Goal: Task Accomplishment & Management: Use online tool/utility

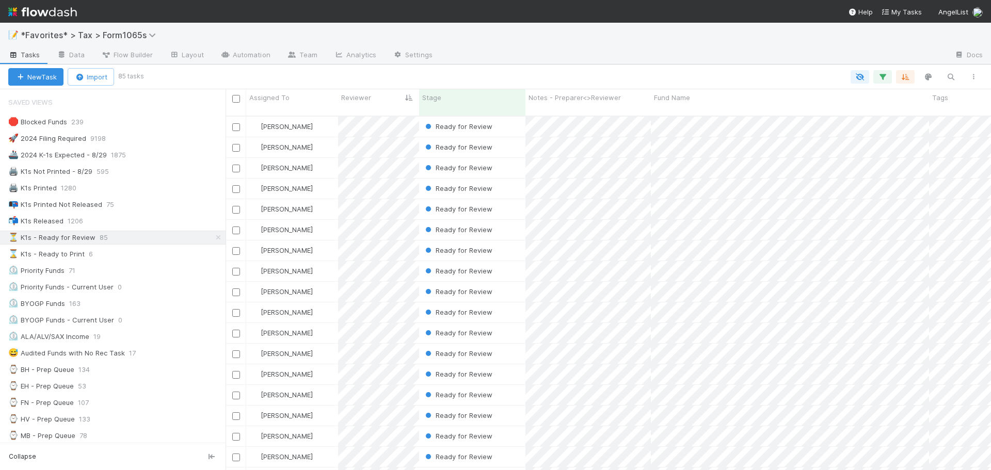
scroll to position [355, 758]
click at [778, 48] on div at bounding box center [693, 55] width 505 height 17
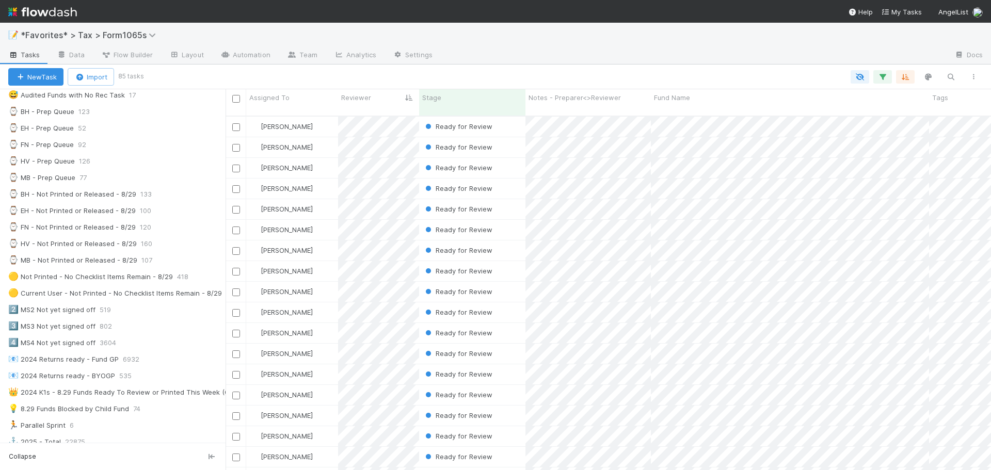
scroll to position [0, 0]
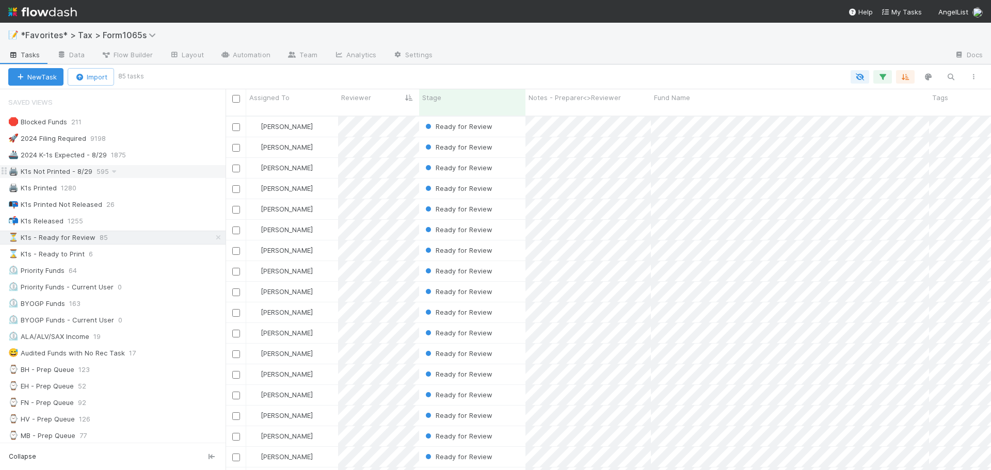
click at [127, 173] on div "🖨️ K1s Not Printed - 8/29 595" at bounding box center [116, 171] width 217 height 13
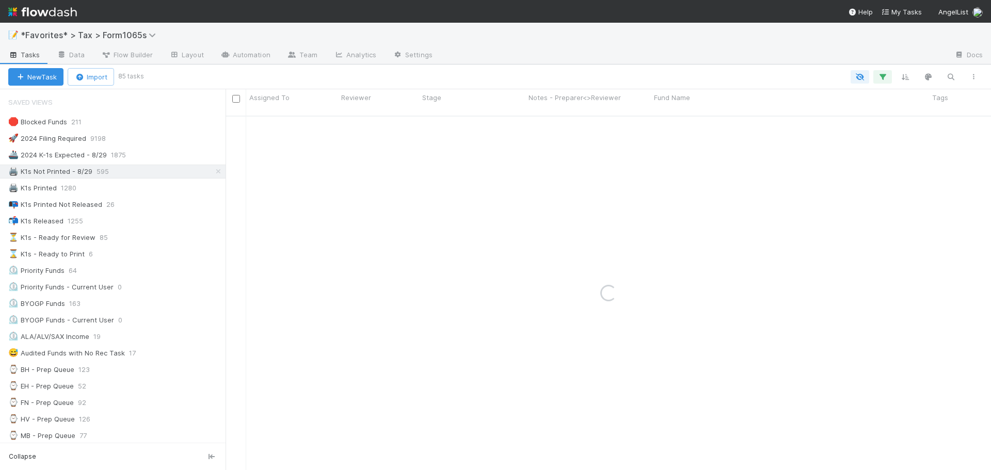
drag, startPoint x: 174, startPoint y: 138, endPoint x: 475, endPoint y: 62, distance: 310.4
click at [475, 62] on div at bounding box center [693, 55] width 505 height 17
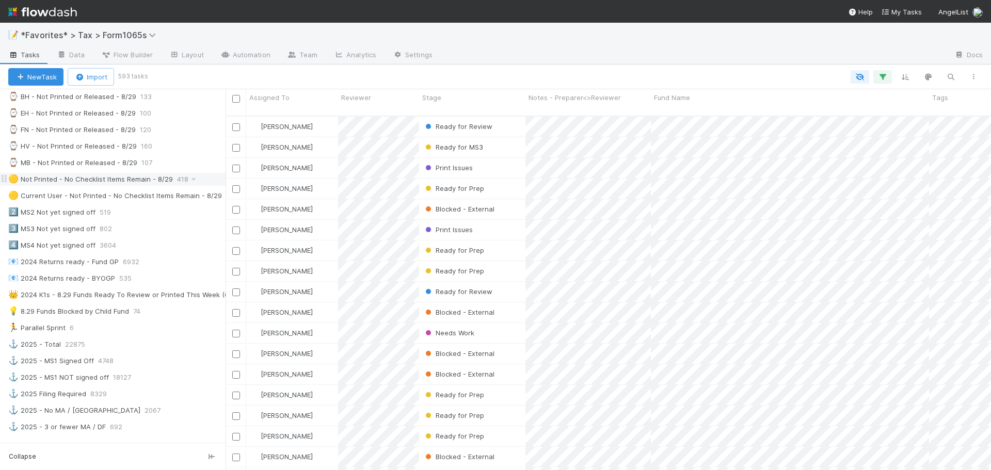
scroll to position [361, 0]
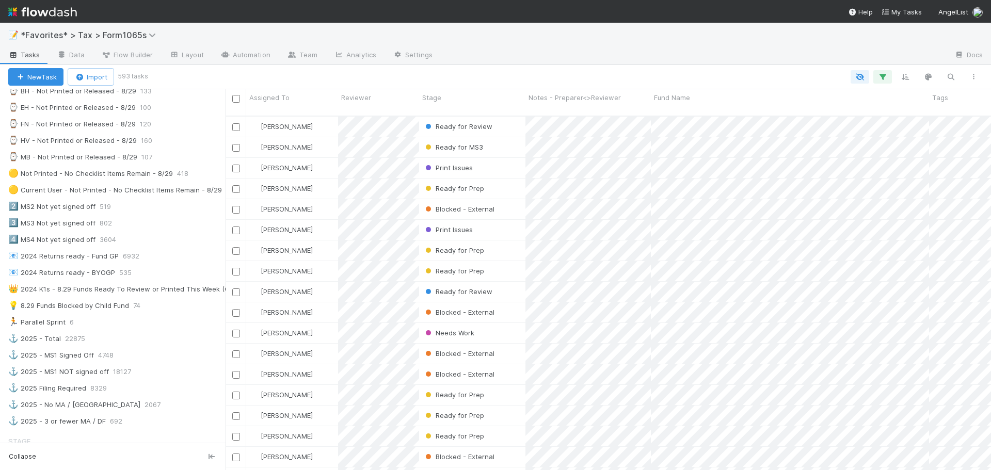
click at [174, 199] on div "🛑 Blocked Funds 211 🚀 2024 Filing Required 9198 🚢 2024 K-1s Expected - 8/29 187…" at bounding box center [113, 91] width 226 height 675
click at [175, 194] on div "🟡 Current User - Not Printed - No Checklist Items Remain - 8/29" at bounding box center [115, 190] width 214 height 13
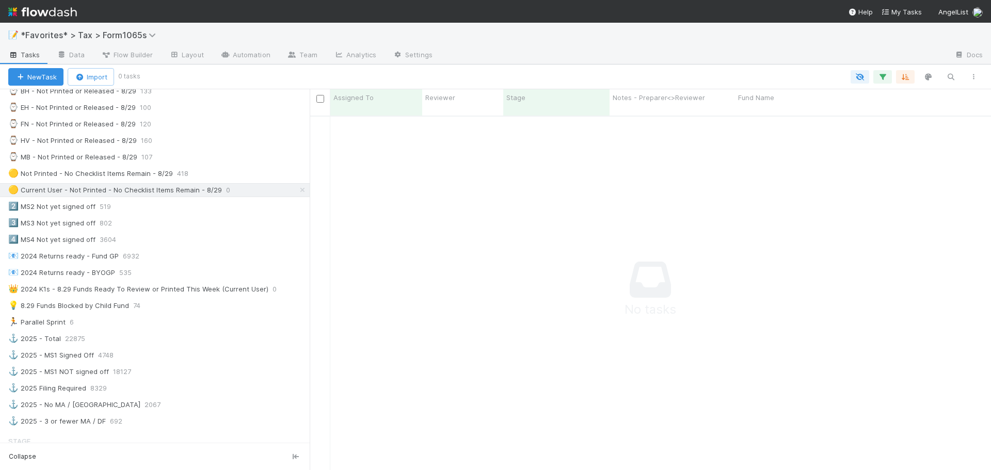
scroll to position [347, 674]
drag, startPoint x: 228, startPoint y: 202, endPoint x: 298, endPoint y: 205, distance: 70.3
click at [301, 206] on div "Saved Views 🛑 Blocked Funds 211 🚀 2024 Filing Required 9198 🚢 2024 K-1s Expecte…" at bounding box center [155, 279] width 310 height 381
click at [137, 170] on div "🟡 Not Printed - No Checklist Items Remain - 8/29" at bounding box center [90, 173] width 165 height 13
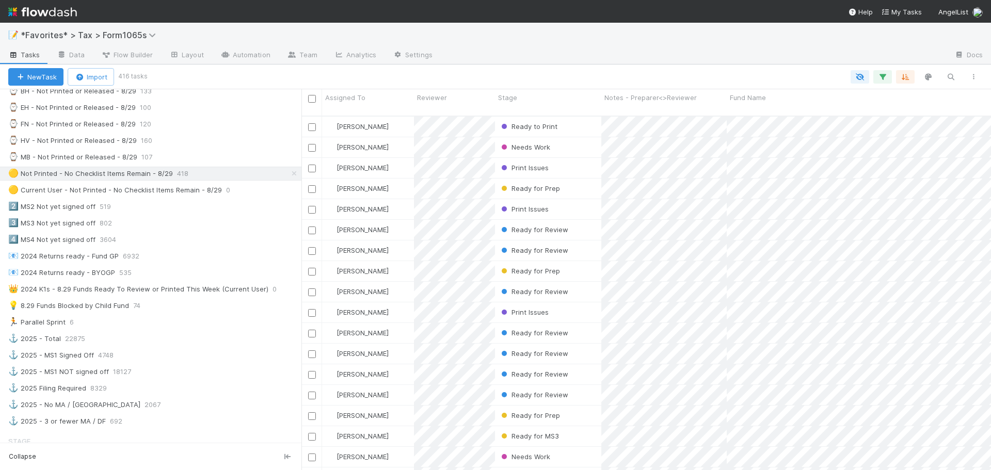
scroll to position [355, 682]
click at [584, 119] on div "Ready to Print" at bounding box center [548, 127] width 106 height 20
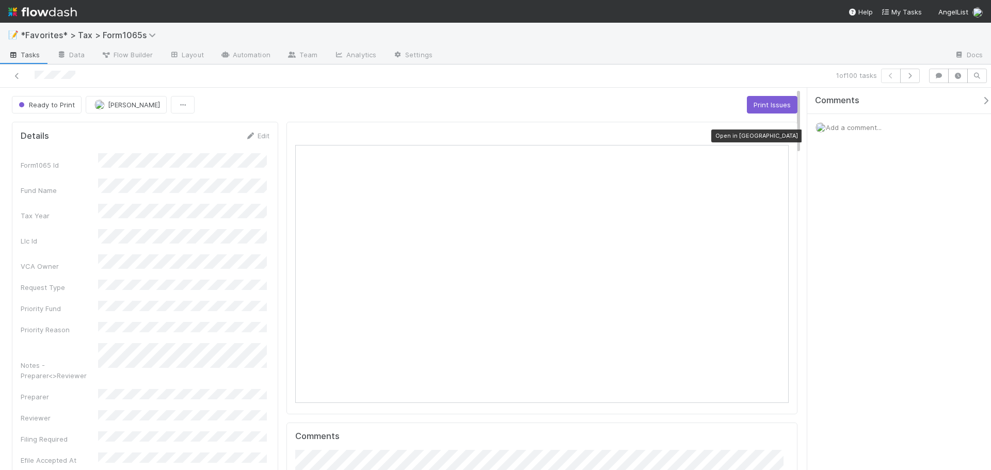
click at [778, 135] on icon at bounding box center [783, 136] width 10 height 7
drag, startPoint x: 719, startPoint y: 57, endPoint x: 725, endPoint y: 57, distance: 5.7
click at [719, 56] on div at bounding box center [693, 55] width 505 height 17
click at [915, 79] on button "button" at bounding box center [910, 76] width 20 height 14
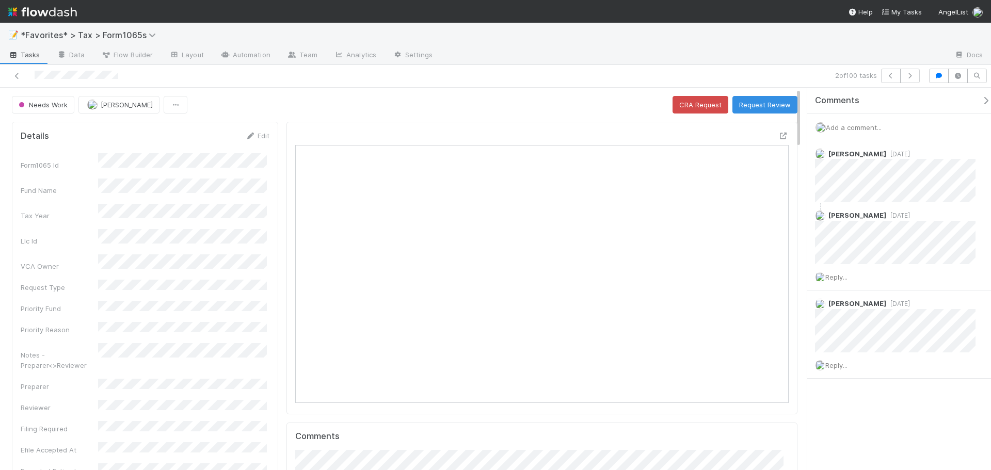
scroll to position [202, 480]
click at [778, 137] on icon at bounding box center [783, 136] width 10 height 7
click at [915, 77] on button "button" at bounding box center [910, 76] width 20 height 14
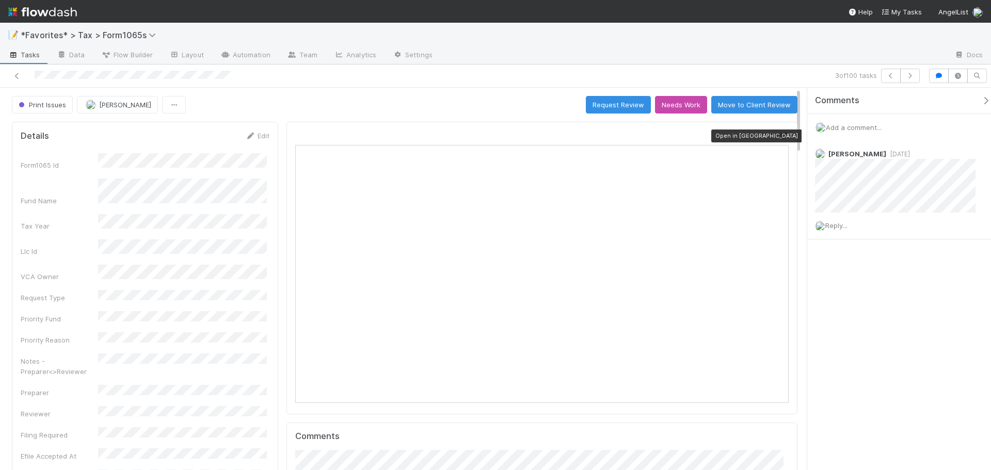
click at [778, 136] on icon at bounding box center [783, 136] width 10 height 7
click at [824, 54] on div at bounding box center [693, 55] width 505 height 17
click at [910, 76] on icon "button" at bounding box center [910, 76] width 10 height 6
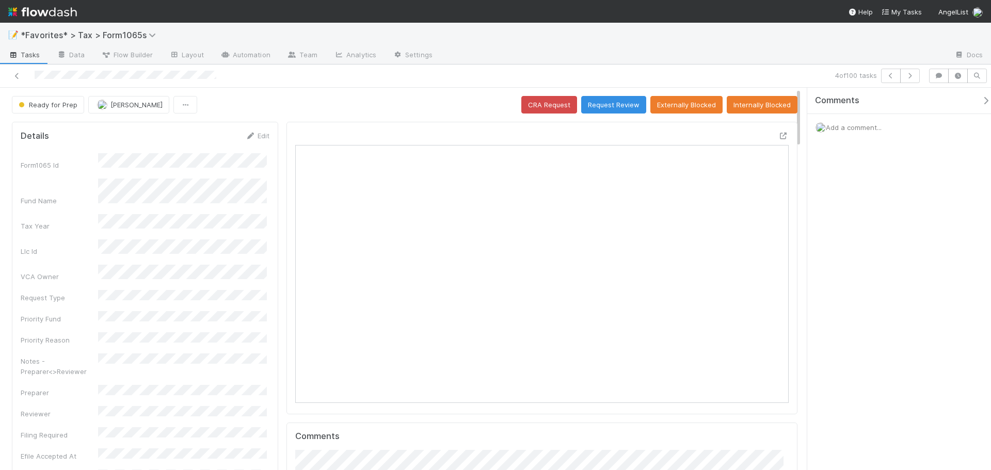
scroll to position [202, 480]
click at [770, 139] on div at bounding box center [779, 138] width 19 height 14
click at [778, 140] on div at bounding box center [783, 136] width 10 height 10
click at [910, 79] on button "button" at bounding box center [910, 76] width 20 height 14
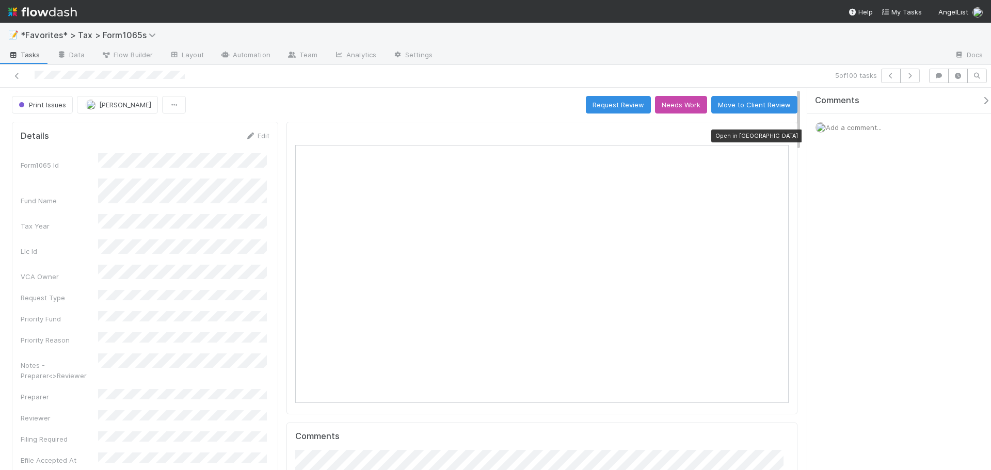
click at [778, 135] on icon at bounding box center [783, 136] width 10 height 7
click at [675, 30] on div "📝 *Favorites* > Tax > Form1065s" at bounding box center [495, 35] width 991 height 25
click at [914, 76] on icon "button" at bounding box center [910, 76] width 10 height 6
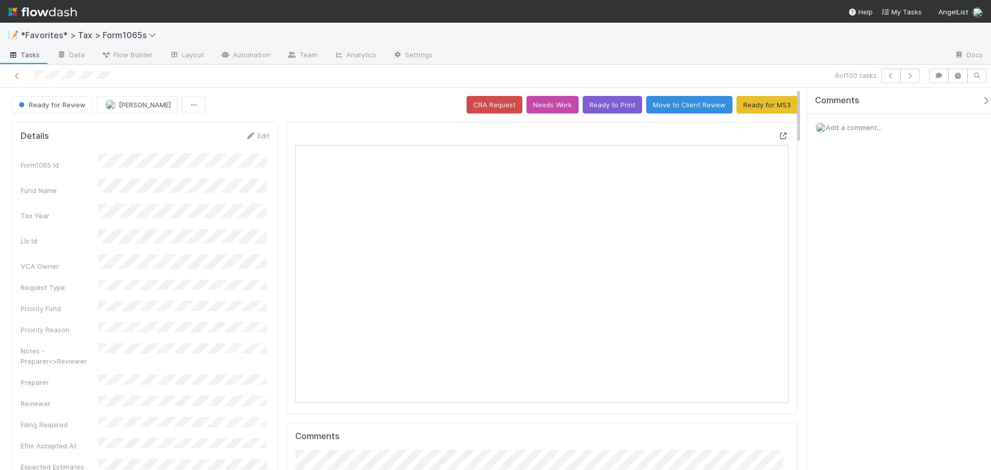
click at [778, 135] on icon at bounding box center [783, 136] width 10 height 7
click at [846, 50] on div at bounding box center [693, 55] width 505 height 17
click at [911, 77] on icon "button" at bounding box center [910, 76] width 10 height 6
click at [778, 137] on icon at bounding box center [783, 136] width 10 height 7
click at [874, 197] on div "Comments Add a comment..." at bounding box center [899, 279] width 184 height 382
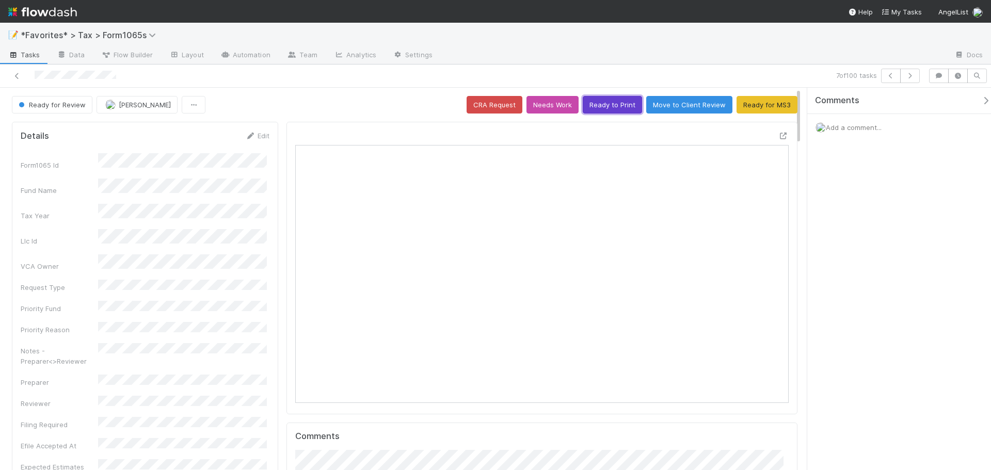
click at [600, 109] on button "Ready to Print" at bounding box center [612, 105] width 59 height 18
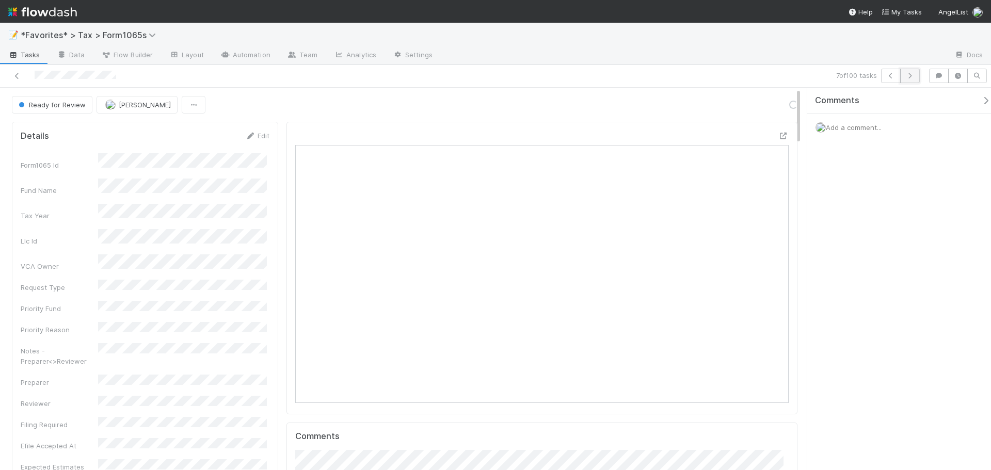
click at [909, 76] on icon "button" at bounding box center [910, 76] width 10 height 6
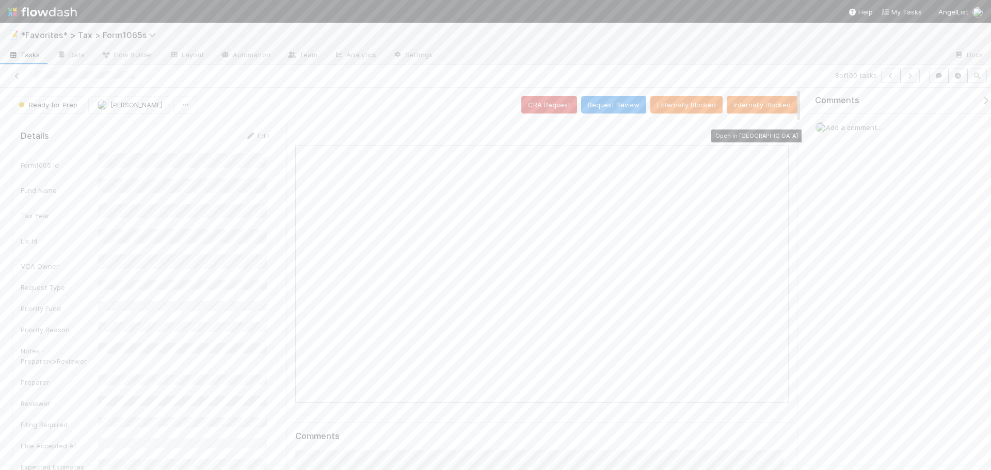
click at [779, 136] on icon at bounding box center [783, 136] width 10 height 7
drag, startPoint x: 901, startPoint y: 81, endPoint x: 910, endPoint y: 94, distance: 16.3
click at [910, 91] on div "8 of 100 tasks Ready for Prep Enrique Hernandez CRA Request Request Review Exte…" at bounding box center [495, 268] width 991 height 406
click at [913, 79] on button "button" at bounding box center [910, 76] width 20 height 14
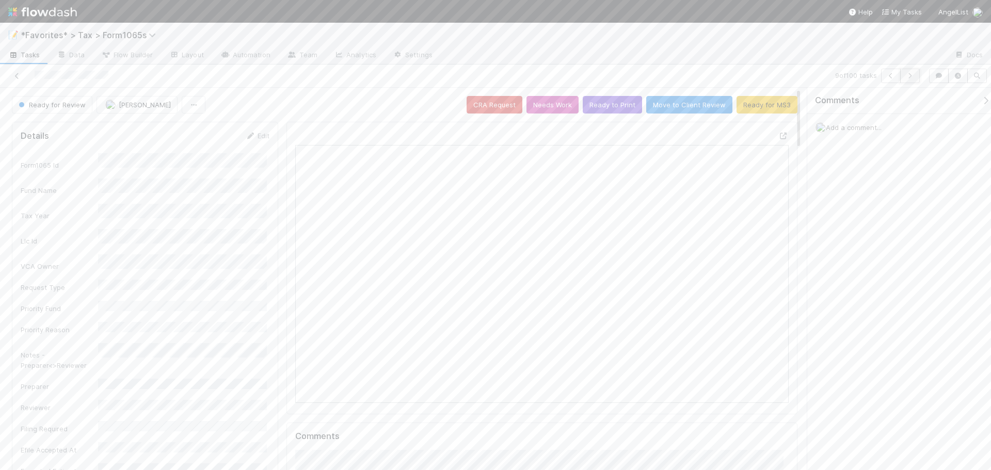
click at [915, 77] on button "button" at bounding box center [910, 76] width 20 height 14
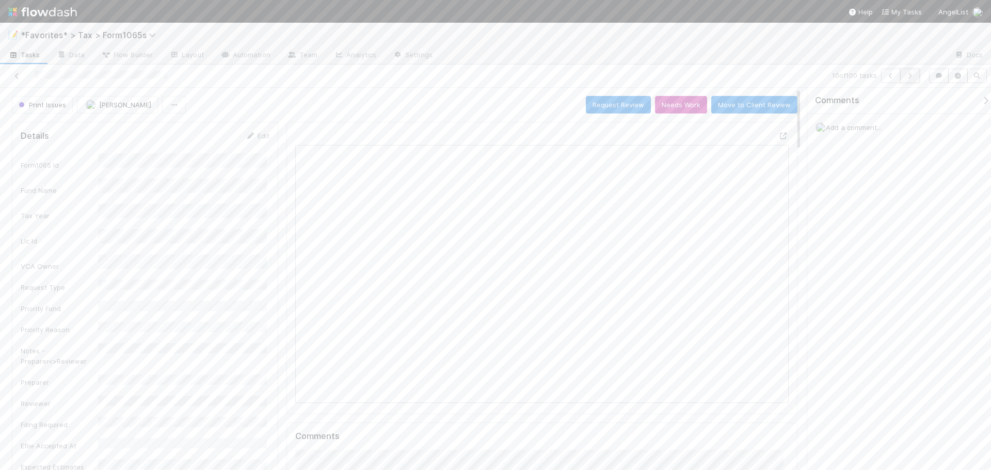
click at [916, 80] on button "button" at bounding box center [910, 76] width 20 height 14
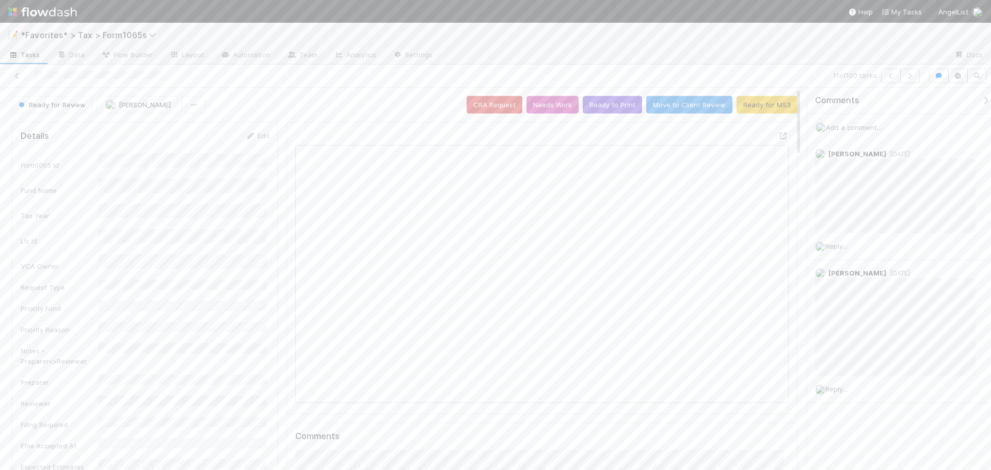
scroll to position [202, 480]
click at [779, 133] on icon at bounding box center [783, 136] width 10 height 7
click at [921, 76] on div "11 of 100 tasks" at bounding box center [695, 76] width 458 height 14
click at [912, 77] on icon "button" at bounding box center [910, 76] width 10 height 6
click at [778, 137] on icon at bounding box center [783, 136] width 10 height 7
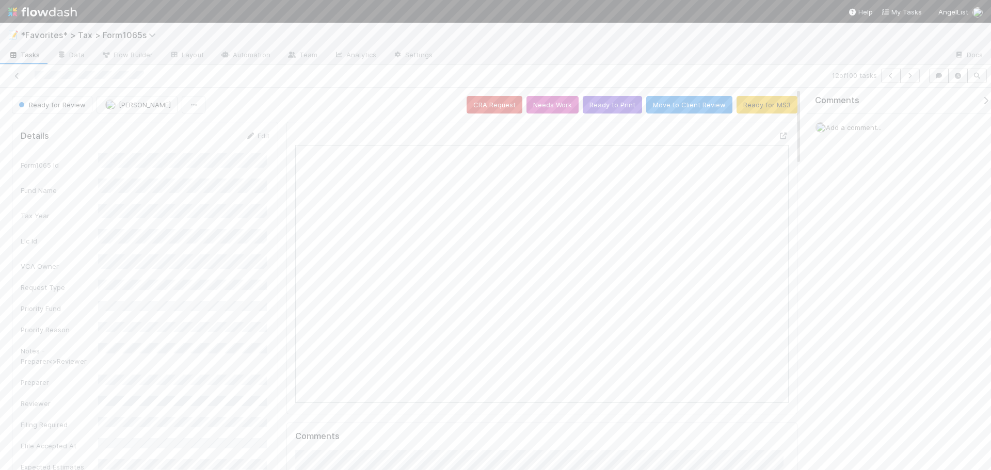
scroll to position [202, 238]
click at [909, 78] on icon "button" at bounding box center [910, 76] width 10 height 6
click at [918, 78] on button "button" at bounding box center [910, 76] width 20 height 14
click at [779, 140] on div at bounding box center [783, 136] width 10 height 10
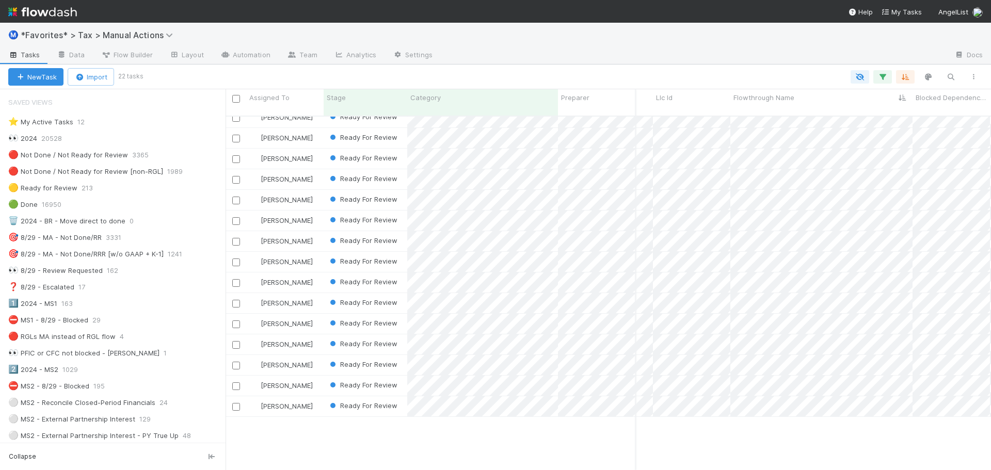
scroll to position [0, 2872]
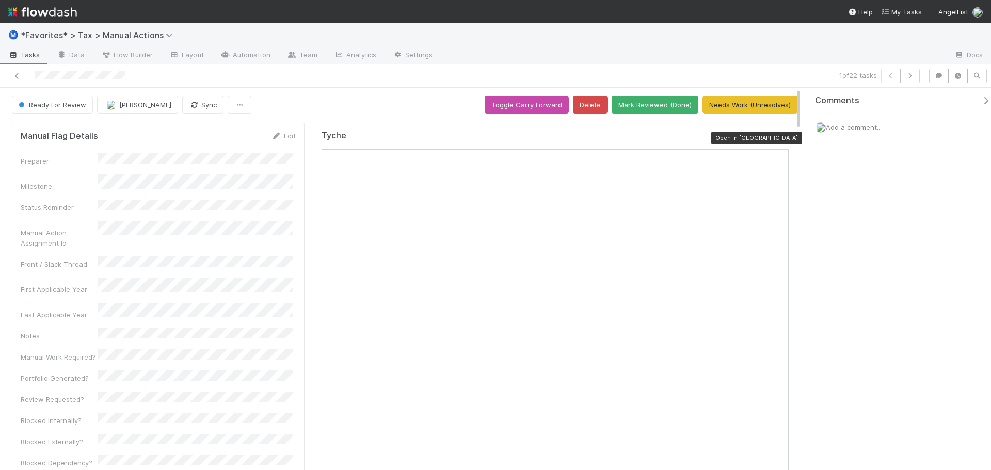
click at [778, 137] on icon at bounding box center [783, 138] width 10 height 7
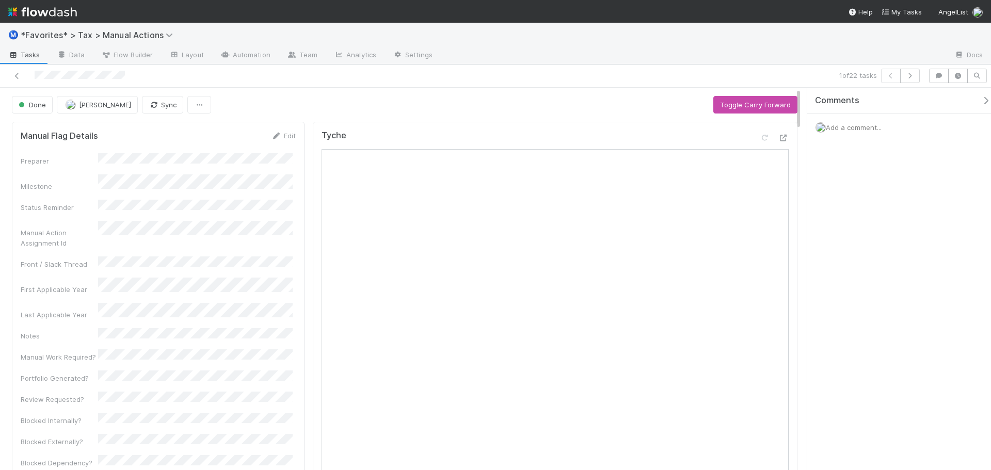
click at [805, 45] on div "Ⓜ️ *Favorites* > Tax > Manual Actions" at bounding box center [495, 35] width 991 height 25
click at [914, 72] on button "button" at bounding box center [910, 76] width 20 height 14
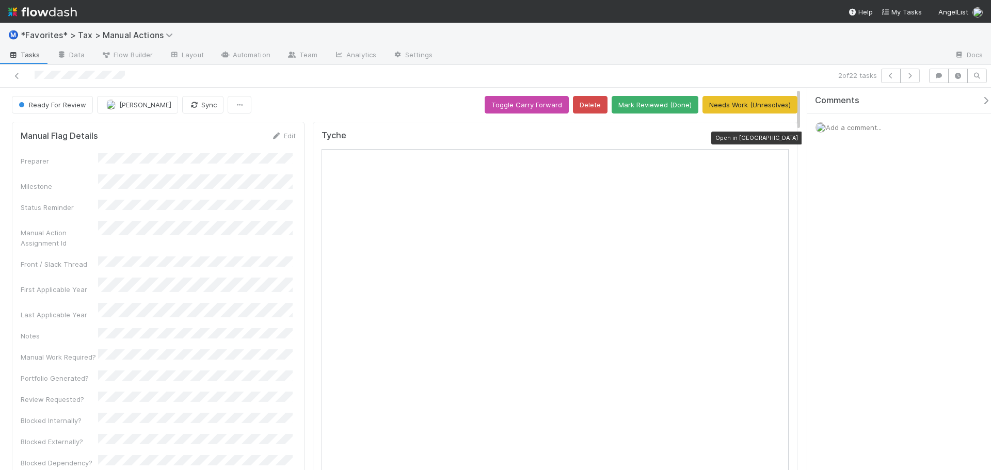
click at [778, 136] on icon at bounding box center [783, 138] width 10 height 7
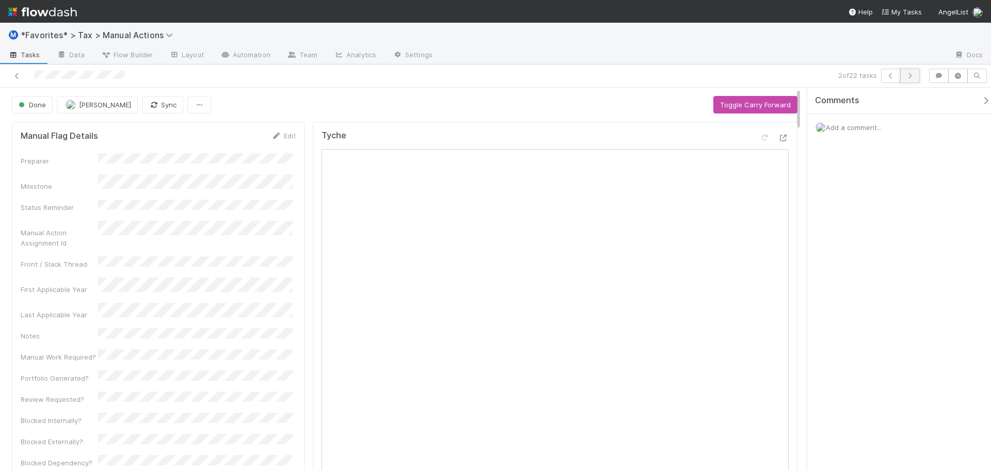
click at [906, 74] on icon "button" at bounding box center [910, 76] width 10 height 6
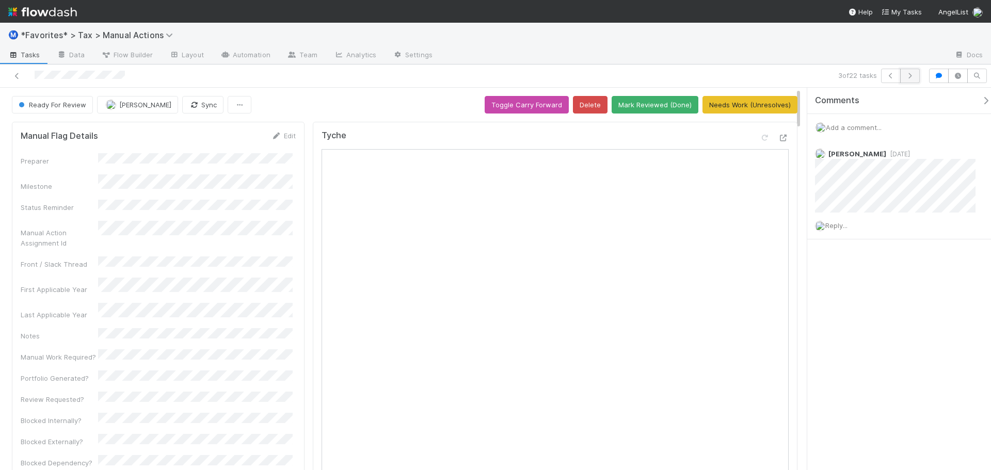
click at [918, 78] on button "button" at bounding box center [910, 76] width 20 height 14
click at [15, 74] on icon at bounding box center [17, 76] width 10 height 7
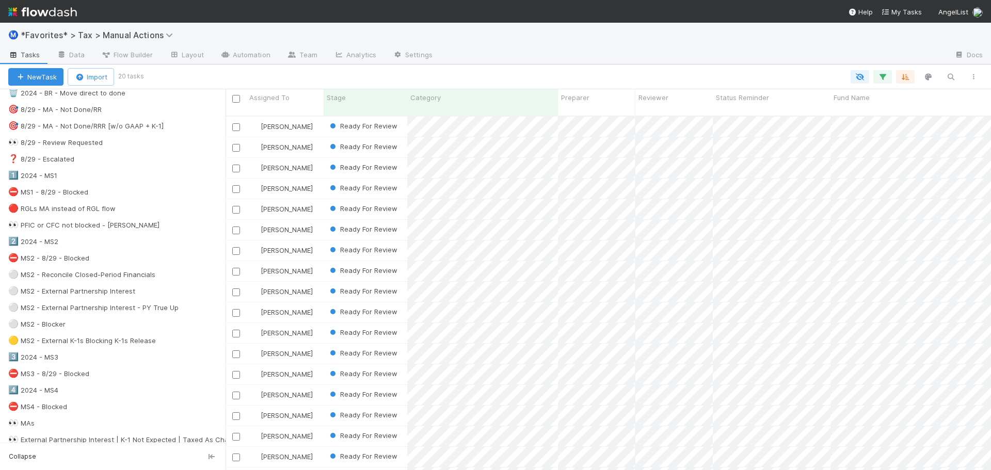
scroll to position [258, 0]
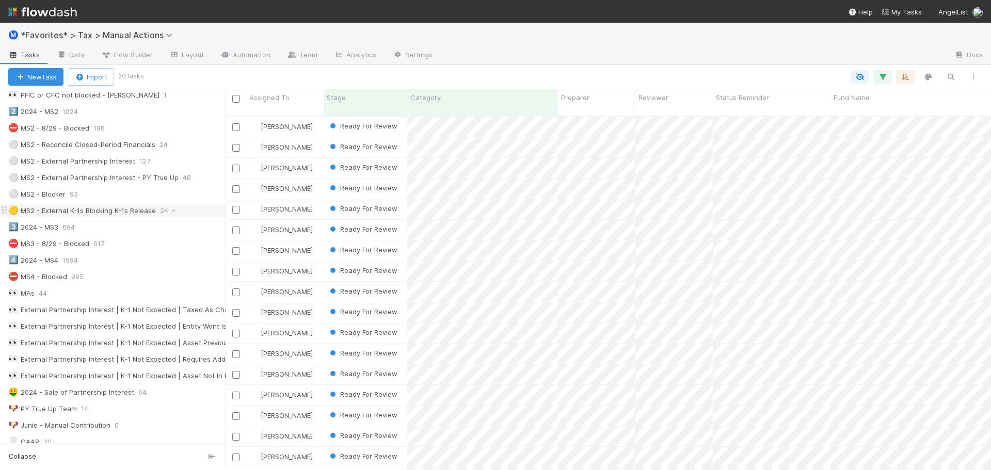
click at [124, 213] on div "🟡 MS2 - External K-1s Blocking K-1s Release" at bounding box center [82, 210] width 148 height 13
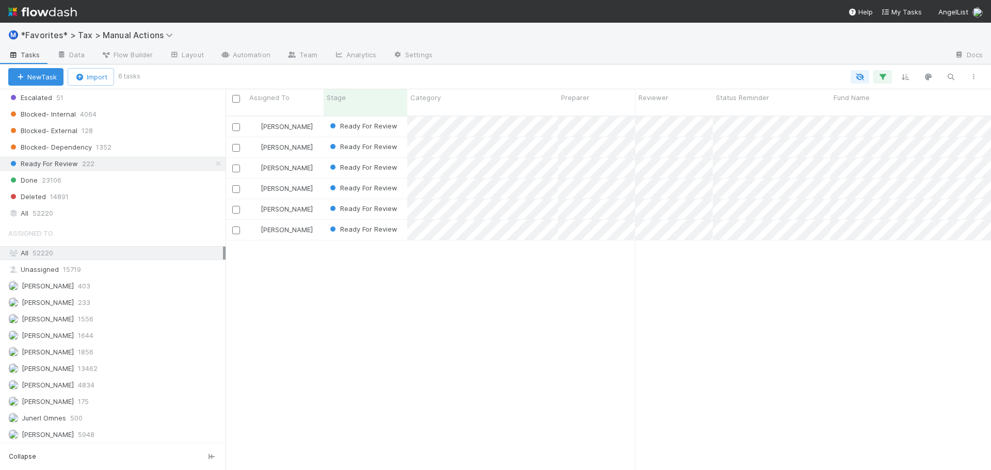
scroll to position [1032, 0]
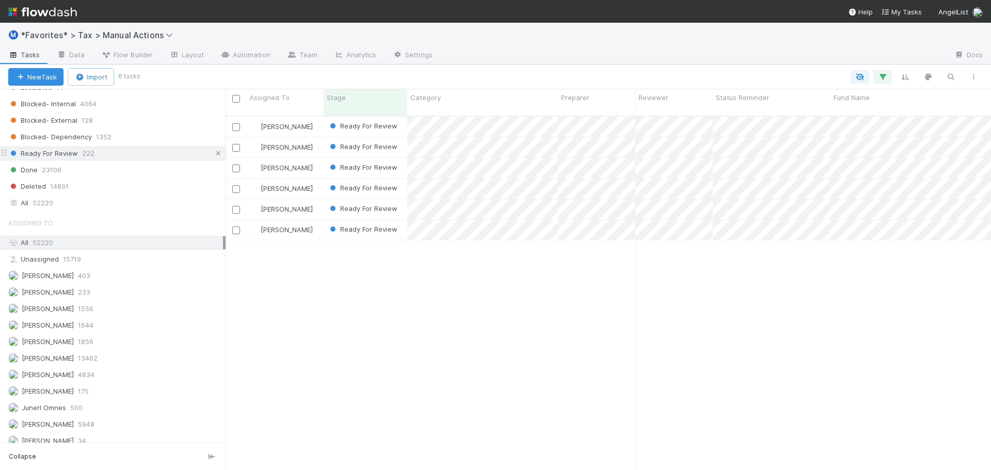
click at [213, 155] on icon at bounding box center [218, 153] width 10 height 7
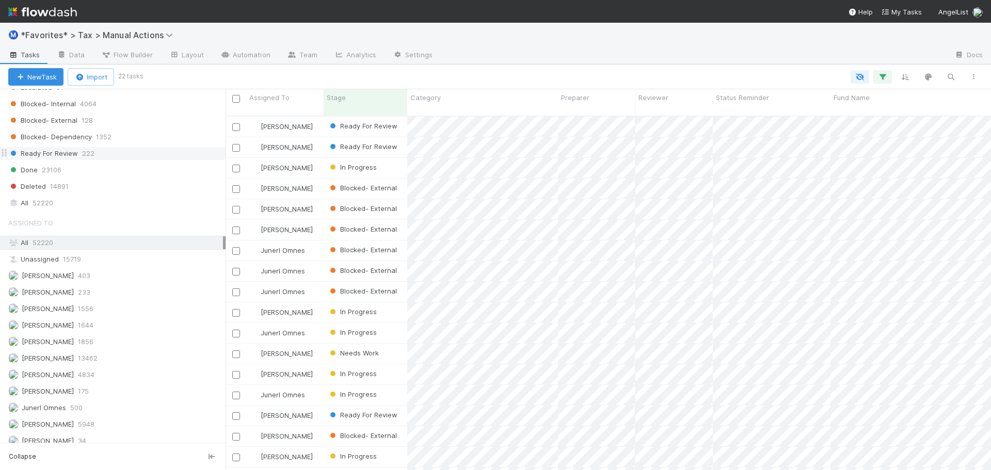
scroll to position [355, 758]
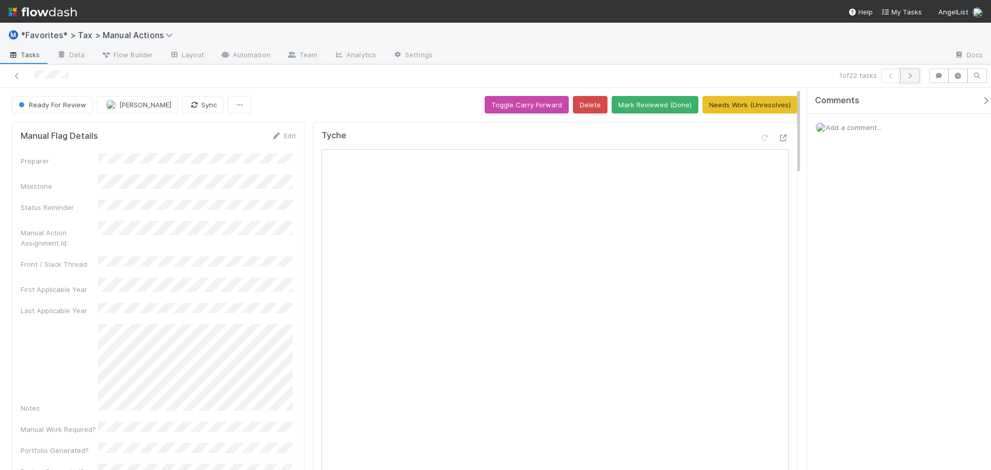
click at [916, 78] on button "button" at bounding box center [910, 76] width 20 height 14
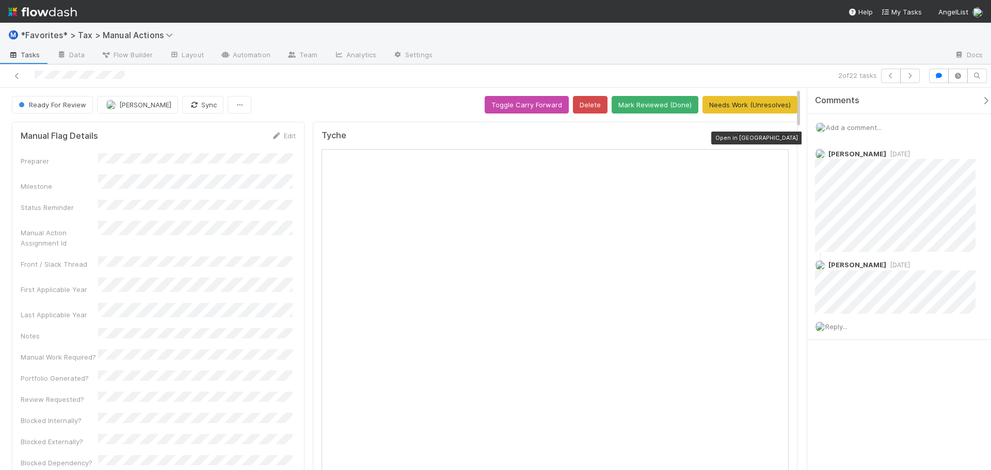
click at [778, 137] on icon at bounding box center [783, 138] width 10 height 7
click at [911, 71] on button "button" at bounding box center [910, 76] width 20 height 14
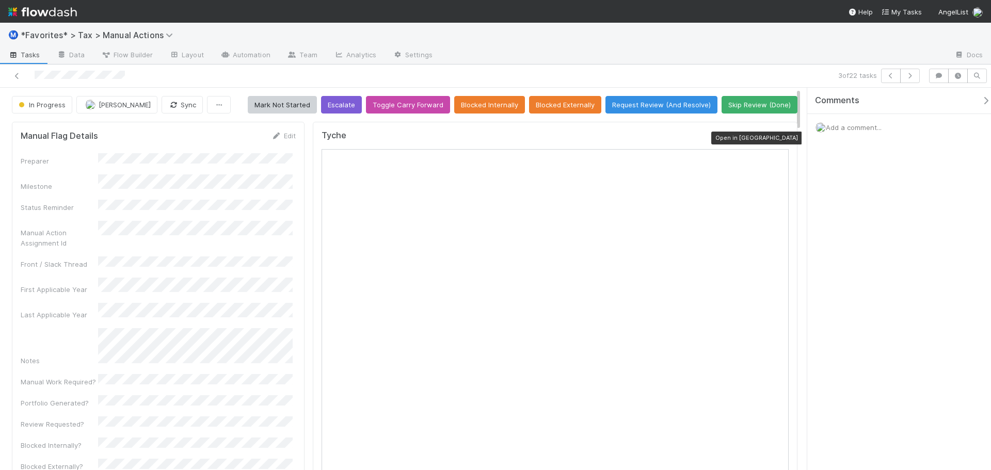
click at [779, 141] on icon at bounding box center [783, 138] width 10 height 7
click at [843, 127] on span "Add a comment..." at bounding box center [854, 127] width 56 height 8
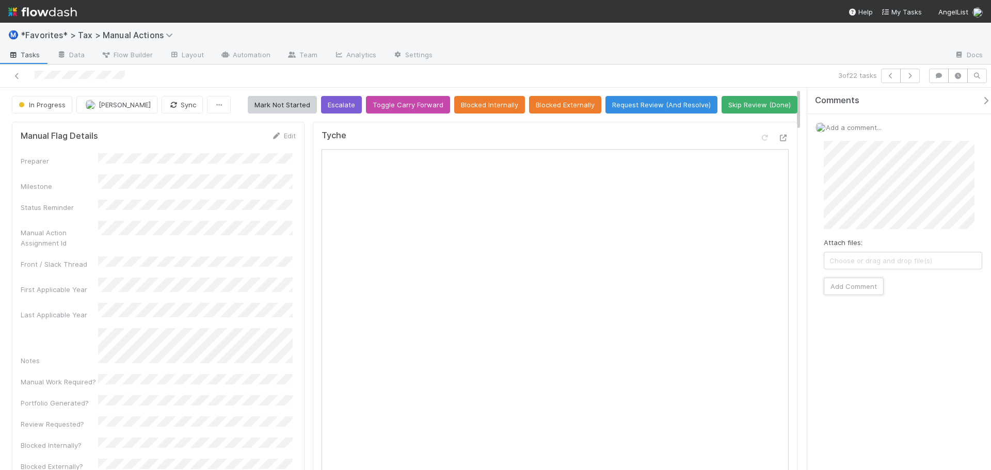
drag, startPoint x: 862, startPoint y: 289, endPoint x: 855, endPoint y: 235, distance: 54.2
click at [863, 288] on button "Add Comment" at bounding box center [854, 287] width 60 height 18
drag, startPoint x: 757, startPoint y: 57, endPoint x: 864, endPoint y: 69, distance: 107.5
click at [761, 57] on div at bounding box center [693, 55] width 505 height 17
click at [916, 74] on button "button" at bounding box center [910, 76] width 20 height 14
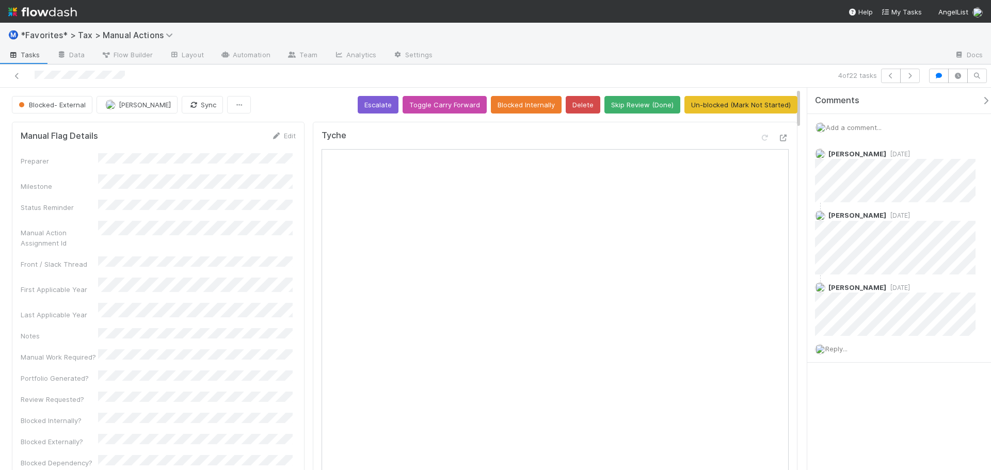
click at [783, 69] on div "4 of 22 tasks" at bounding box center [695, 76] width 458 height 14
click at [782, 65] on div "4 of 22 tasks" at bounding box center [495, 76] width 991 height 23
click at [781, 61] on div at bounding box center [693, 55] width 505 height 17
click at [606, 53] on div at bounding box center [693, 55] width 505 height 17
click at [782, 139] on div "Tyche" at bounding box center [555, 399] width 485 height 555
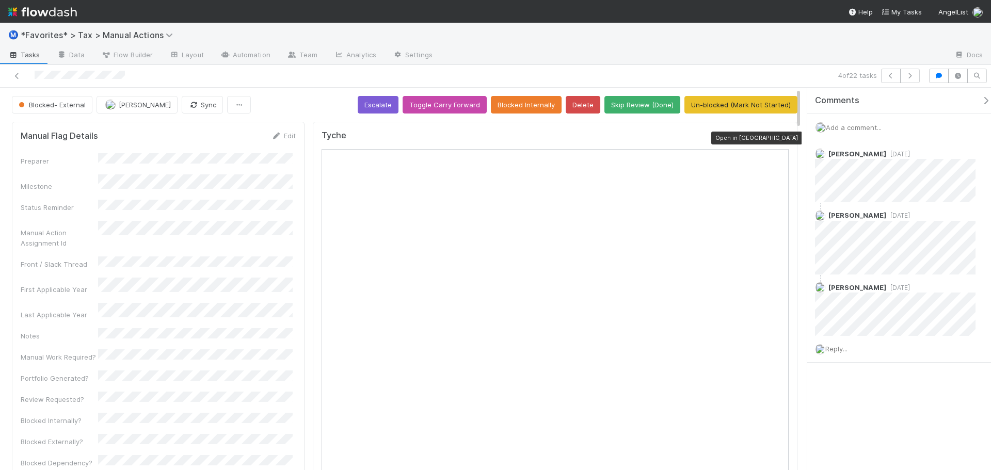
click at [778, 138] on icon at bounding box center [783, 138] width 10 height 7
click at [915, 77] on button "button" at bounding box center [910, 76] width 20 height 14
click at [17, 73] on icon at bounding box center [17, 76] width 10 height 7
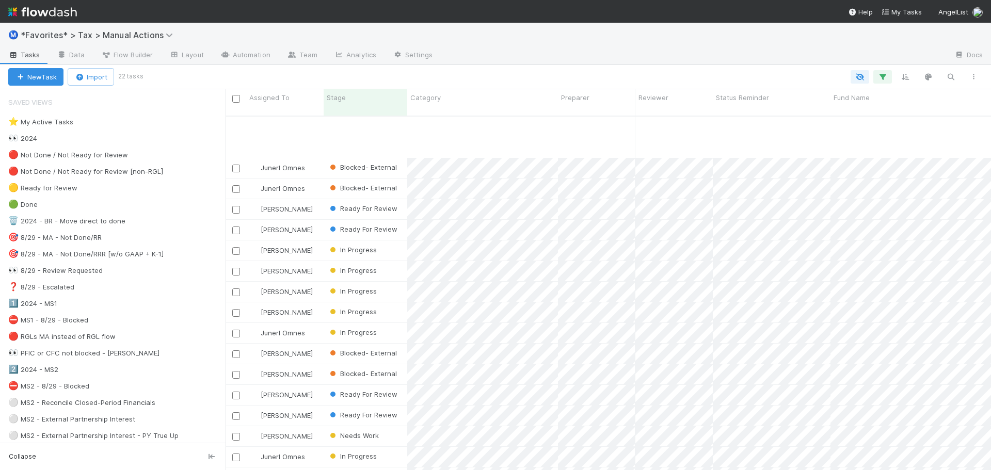
scroll to position [100, 0]
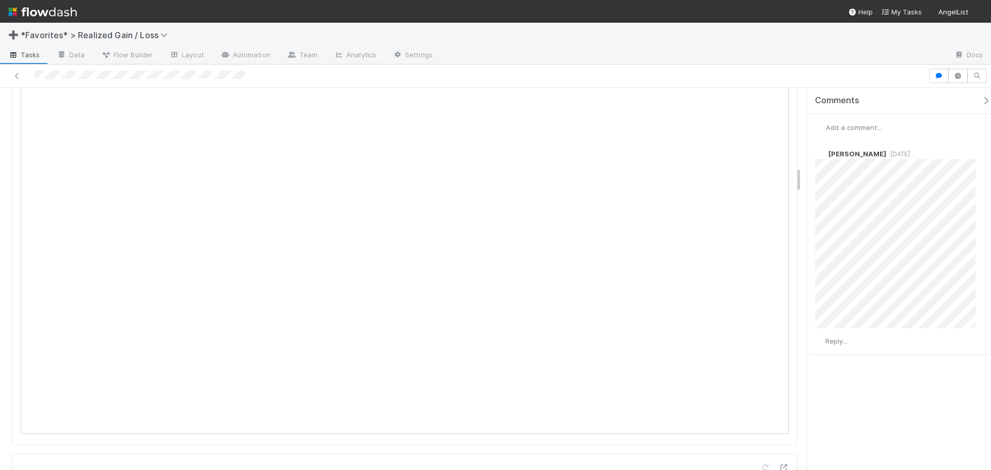
scroll to position [1135, 0]
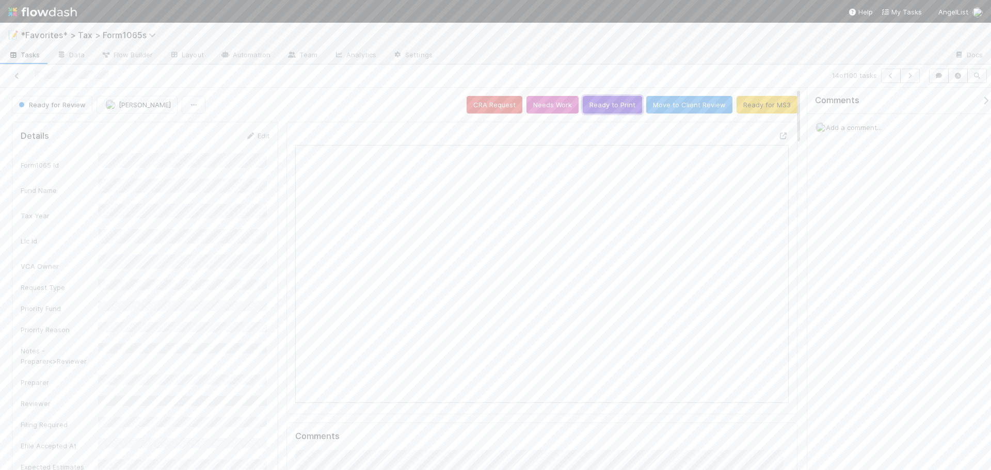
drag, startPoint x: 625, startPoint y: 105, endPoint x: 980, endPoint y: 168, distance: 360.7
click at [625, 105] on button "Ready to Print" at bounding box center [612, 105] width 59 height 18
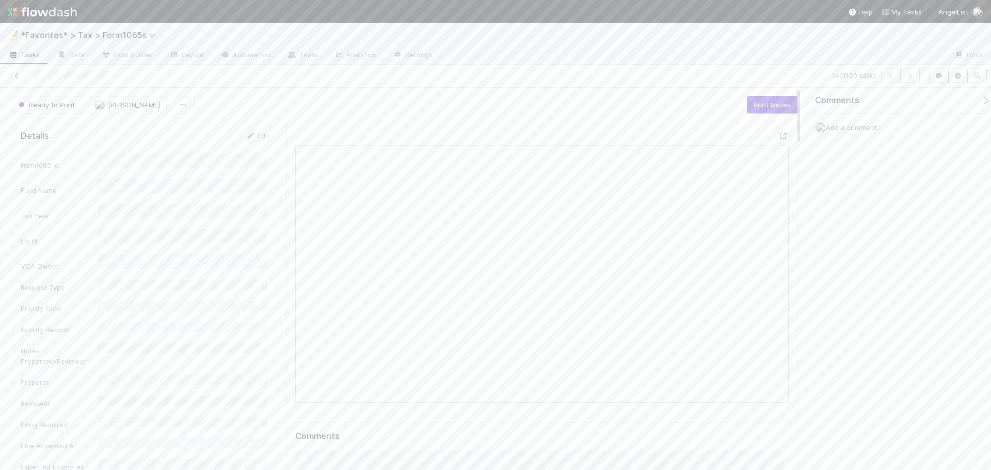
click at [668, 58] on div at bounding box center [693, 55] width 505 height 17
click at [910, 74] on icon "button" at bounding box center [910, 76] width 10 height 6
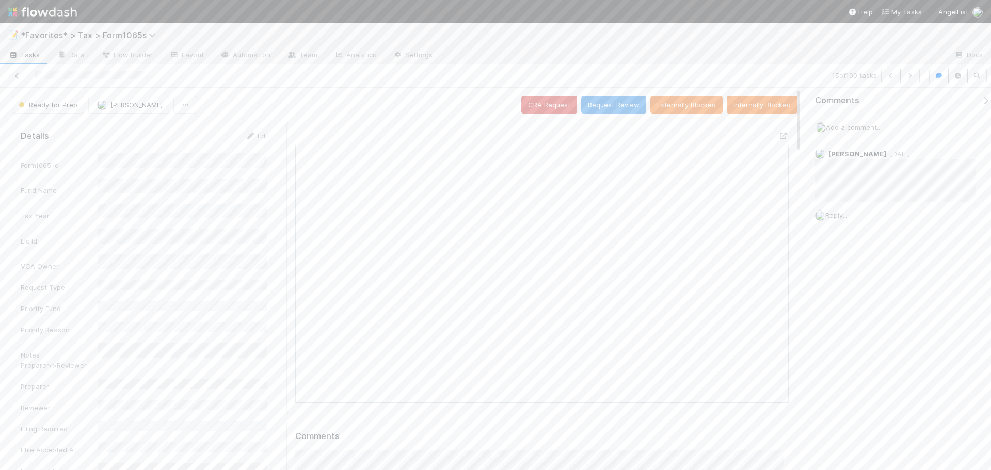
scroll to position [202, 238]
click at [904, 78] on button "button" at bounding box center [910, 76] width 20 height 14
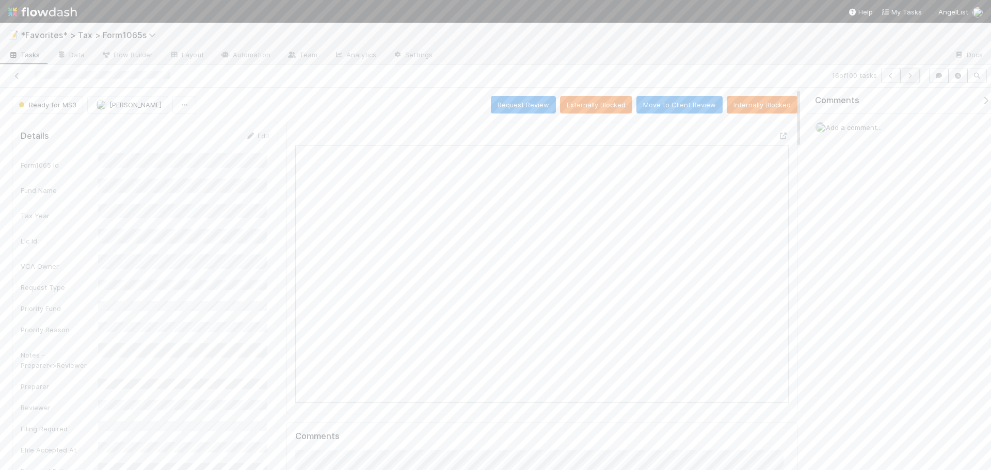
click at [912, 77] on icon "button" at bounding box center [910, 76] width 10 height 6
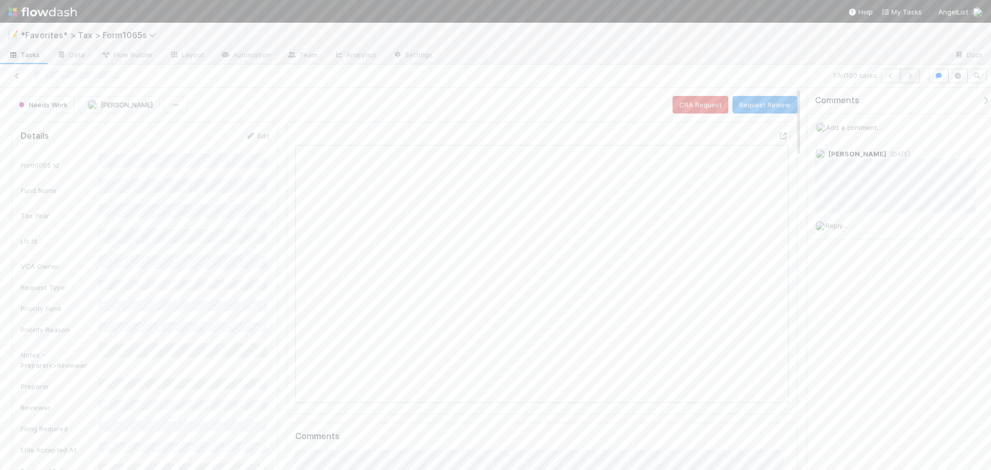
click at [909, 77] on icon "button" at bounding box center [910, 76] width 10 height 6
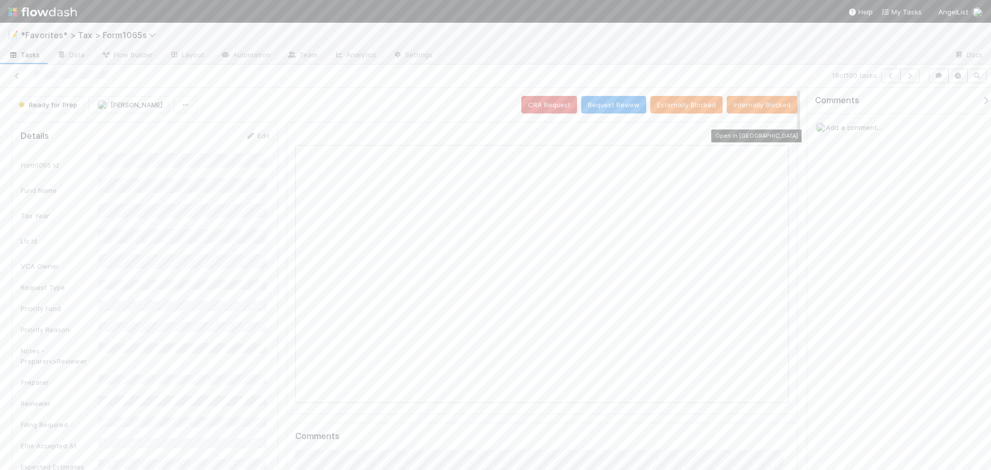
click at [778, 136] on icon at bounding box center [783, 136] width 10 height 7
click at [703, 66] on div "18 of 100 tasks" at bounding box center [495, 76] width 991 height 23
drag, startPoint x: 808, startPoint y: 42, endPoint x: 862, endPoint y: 53, distance: 55.2
click at [814, 44] on div "📝 *Favorites* > Tax > Form1065s" at bounding box center [495, 35] width 991 height 25
click at [905, 74] on icon "button" at bounding box center [910, 76] width 10 height 6
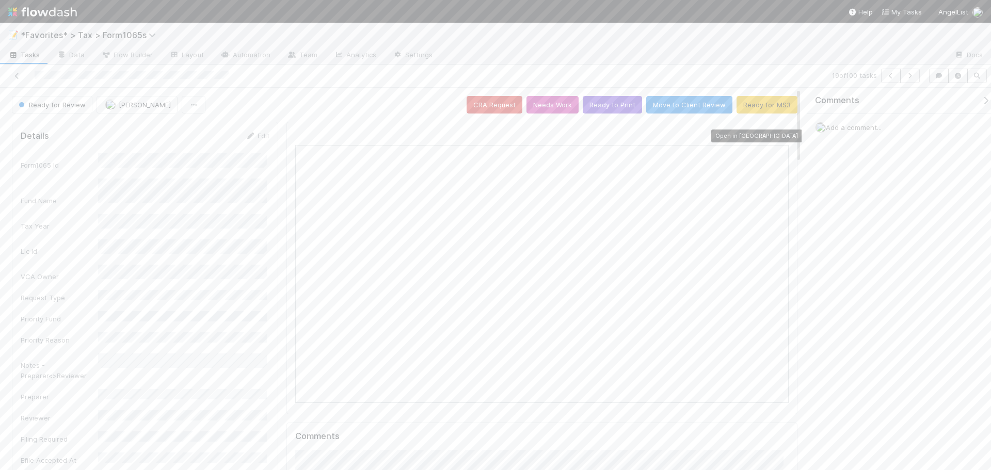
scroll to position [202, 238]
click at [778, 137] on icon at bounding box center [783, 136] width 10 height 7
click at [595, 103] on button "Ready to Print" at bounding box center [612, 105] width 59 height 18
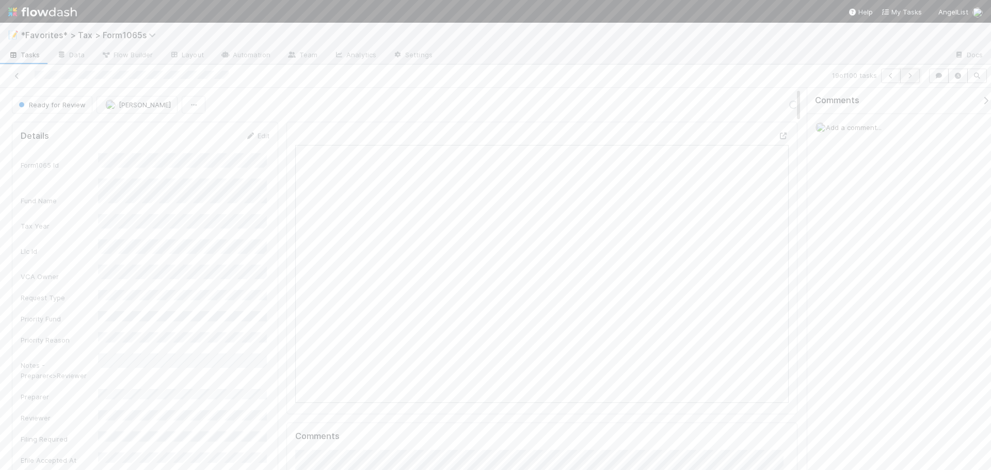
click at [913, 78] on icon "button" at bounding box center [910, 76] width 10 height 6
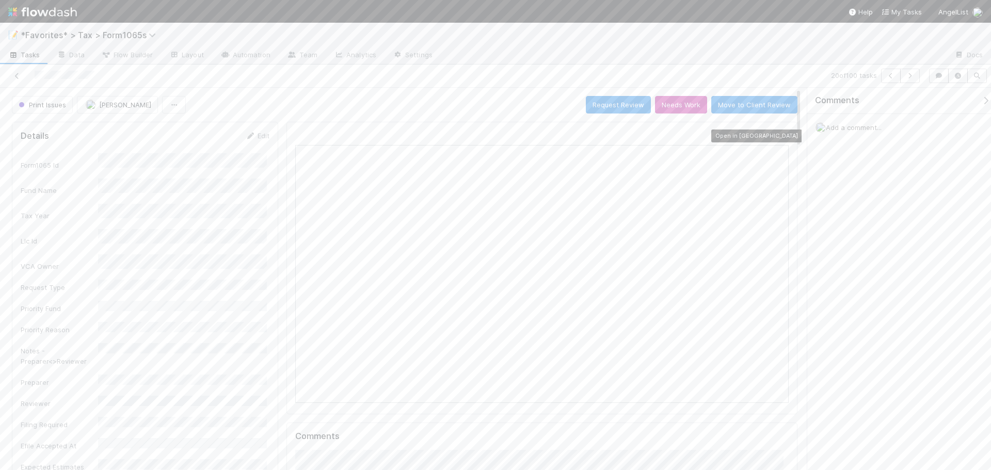
click at [778, 135] on icon at bounding box center [783, 136] width 10 height 7
click at [905, 75] on icon "button" at bounding box center [910, 76] width 10 height 6
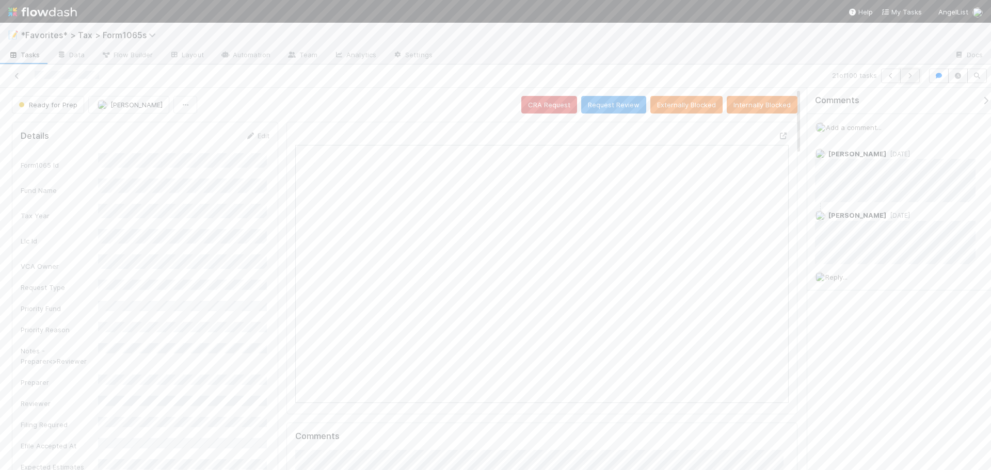
click at [908, 71] on button "button" at bounding box center [910, 76] width 20 height 14
click at [911, 83] on div "22 of 100 tasks" at bounding box center [495, 76] width 991 height 23
click at [748, 42] on div "📝 *Favorites* > Tax > Form1065s" at bounding box center [495, 35] width 991 height 25
click at [911, 79] on button "button" at bounding box center [910, 76] width 20 height 14
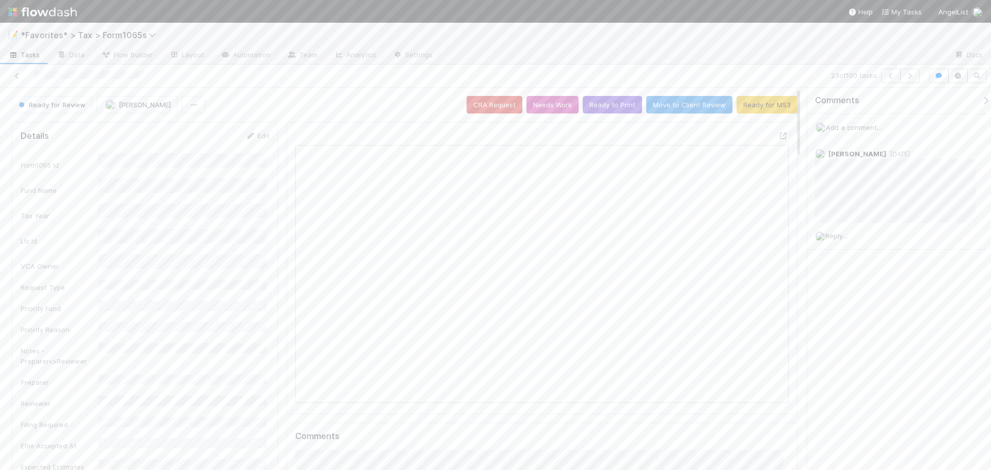
scroll to position [202, 480]
click at [471, 65] on div "23 of 100 tasks" at bounding box center [495, 76] width 991 height 23
click at [904, 72] on button "button" at bounding box center [910, 76] width 20 height 14
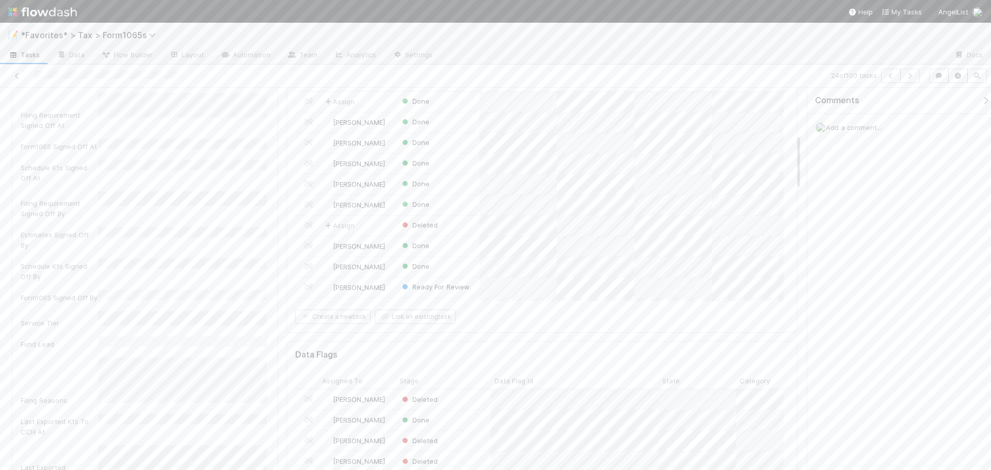
scroll to position [8, 8]
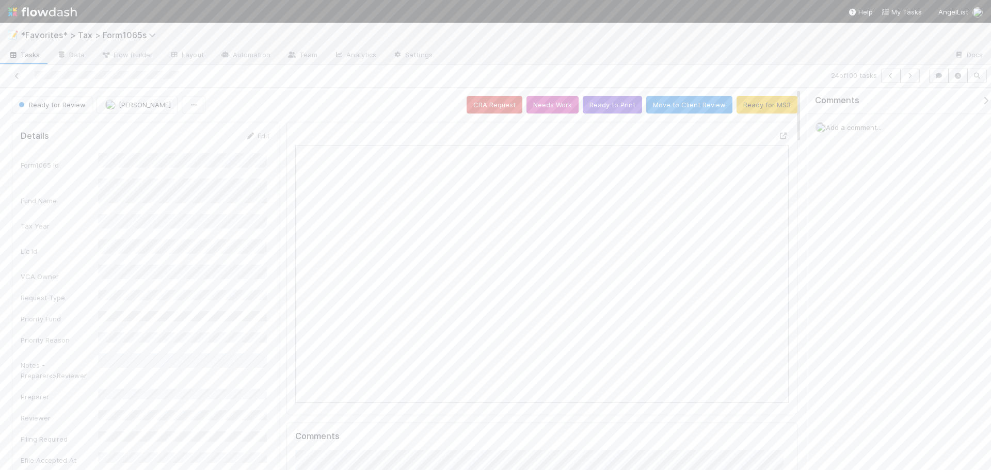
click at [781, 139] on div "Open in [GEOGRAPHIC_DATA]" at bounding box center [541, 268] width 511 height 293
click at [779, 137] on icon at bounding box center [783, 136] width 10 height 7
click at [915, 79] on button "button" at bounding box center [910, 76] width 20 height 14
click at [906, 75] on icon "button" at bounding box center [910, 76] width 10 height 6
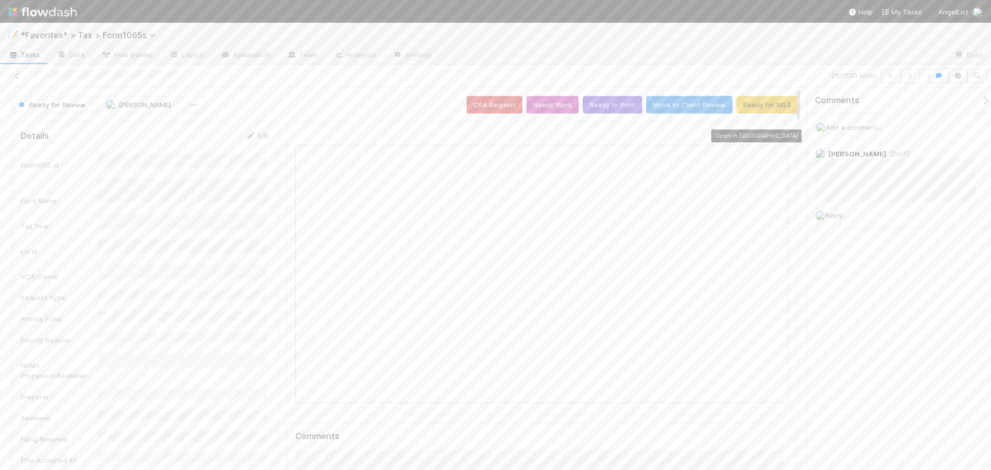
click at [778, 131] on div at bounding box center [783, 136] width 10 height 10
click at [905, 78] on icon "button" at bounding box center [910, 76] width 10 height 6
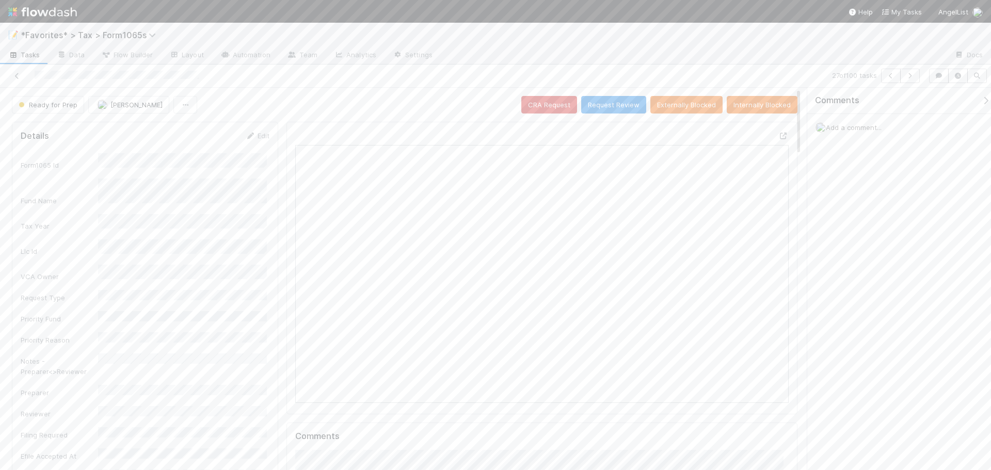
scroll to position [202, 480]
click at [770, 130] on div at bounding box center [541, 268] width 511 height 293
click at [778, 134] on icon at bounding box center [783, 136] width 10 height 7
click at [910, 77] on icon "button" at bounding box center [910, 76] width 10 height 6
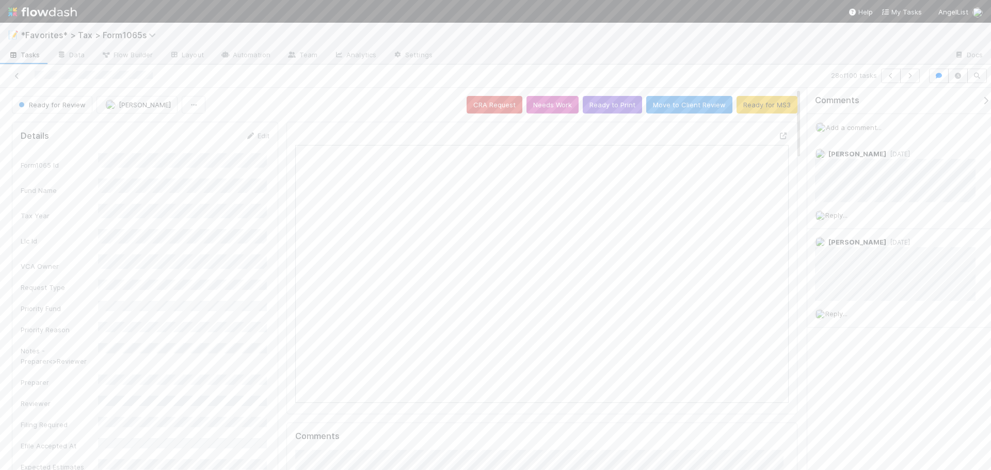
scroll to position [202, 480]
click at [501, 75] on div "28 of 100 tasks" at bounding box center [695, 76] width 458 height 14
click at [351, 87] on div "28 of 100 tasks" at bounding box center [495, 76] width 991 height 23
click at [905, 77] on icon "button" at bounding box center [910, 76] width 10 height 6
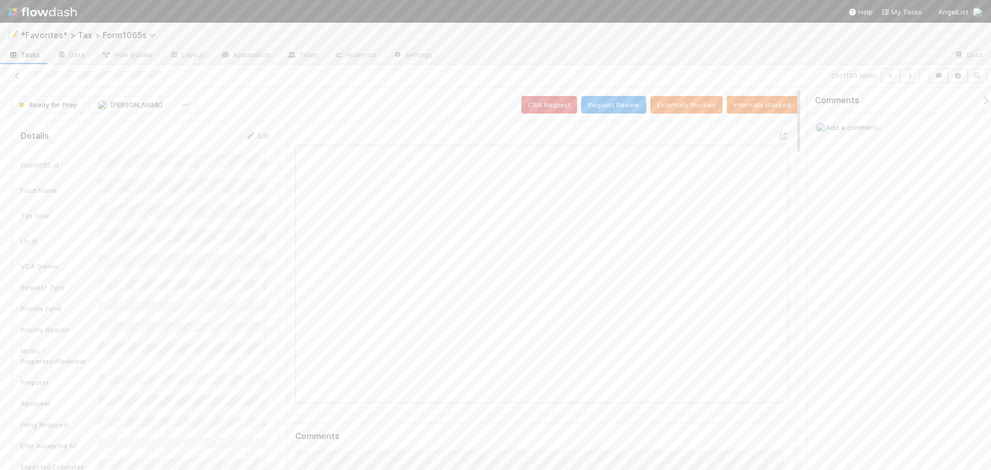
drag, startPoint x: 509, startPoint y: 17, endPoint x: 509, endPoint y: 11, distance: 5.7
drag, startPoint x: 509, startPoint y: 11, endPoint x: 467, endPoint y: 85, distance: 85.8
click at [467, 85] on div "29 of 100 tasks" at bounding box center [495, 76] width 991 height 23
click at [912, 82] on button "button" at bounding box center [910, 76] width 20 height 14
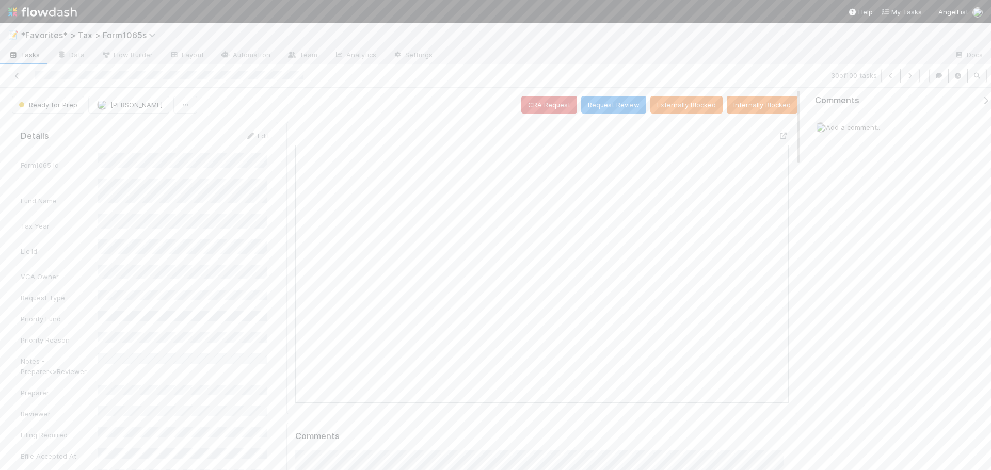
click at [780, 127] on div "Open in [GEOGRAPHIC_DATA]" at bounding box center [541, 268] width 511 height 293
click at [778, 133] on icon at bounding box center [783, 136] width 10 height 7
click at [908, 75] on icon "button" at bounding box center [910, 76] width 10 height 6
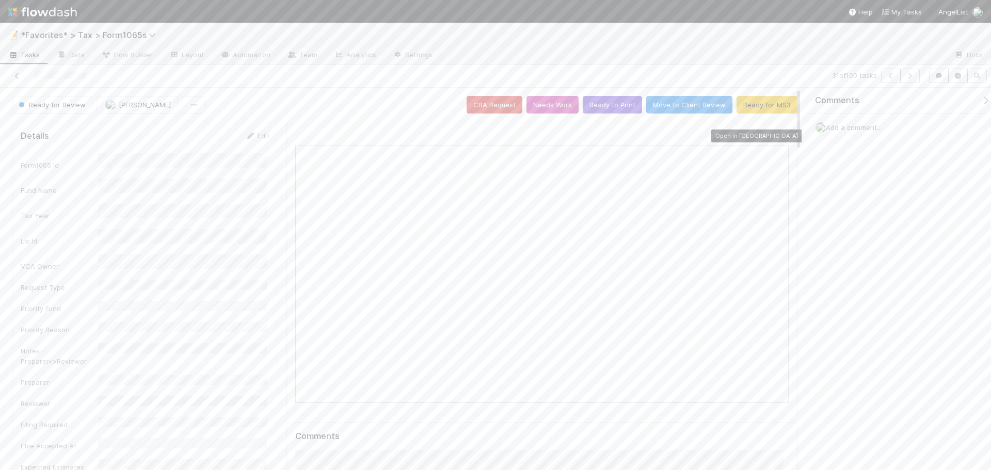
click at [778, 139] on icon at bounding box center [783, 136] width 10 height 7
click at [693, 67] on div "31 of 100 tasks" at bounding box center [495, 76] width 991 height 23
click at [730, 69] on div "31 of 100 tasks" at bounding box center [695, 76] width 458 height 14
click at [819, 69] on div "31 of 100 tasks" at bounding box center [695, 76] width 458 height 14
click at [600, 102] on button "Ready to Print" at bounding box center [612, 105] width 59 height 18
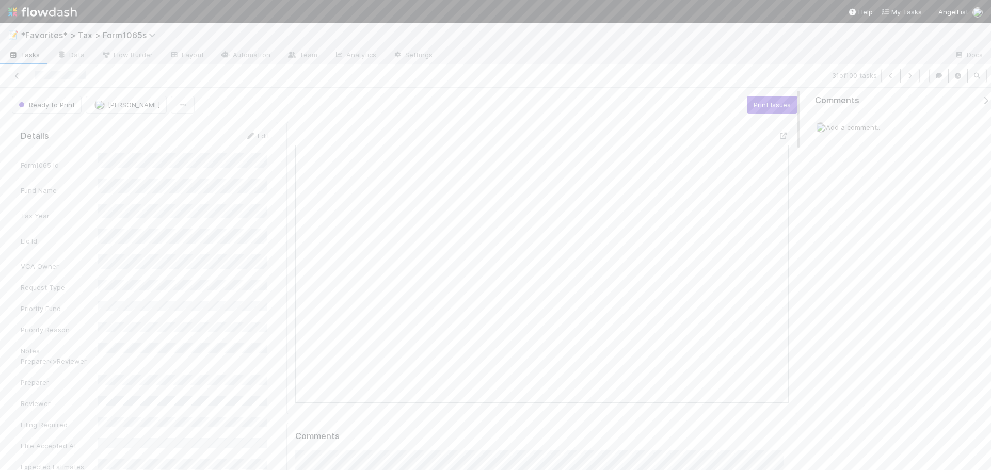
drag, startPoint x: 737, startPoint y: 36, endPoint x: 822, endPoint y: 49, distance: 85.1
click at [738, 36] on div "📝 *Favorites* > Tax > Form1065s" at bounding box center [495, 35] width 991 height 25
click at [919, 83] on div "31 of 100 tasks" at bounding box center [495, 76] width 991 height 23
click at [916, 81] on button "button" at bounding box center [910, 76] width 20 height 14
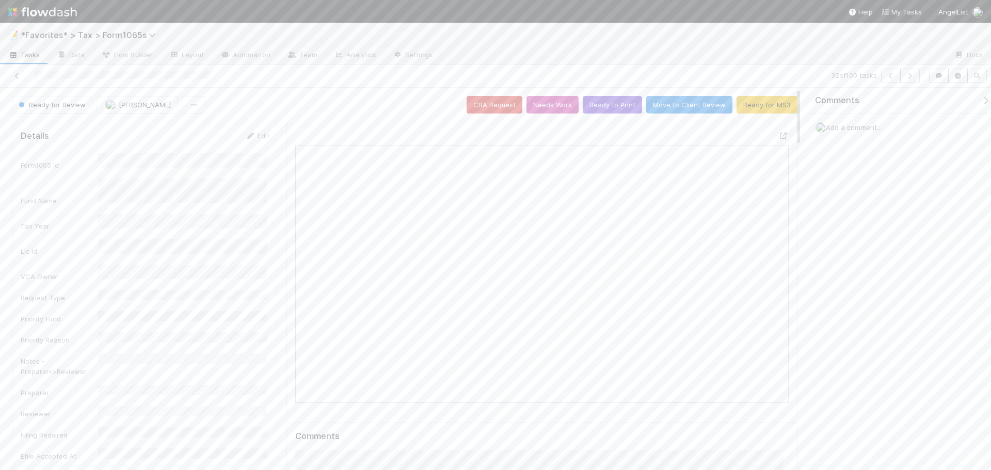
click at [787, 73] on div "32 of 100 tasks" at bounding box center [695, 76] width 458 height 14
click at [915, 78] on icon "button" at bounding box center [910, 76] width 10 height 6
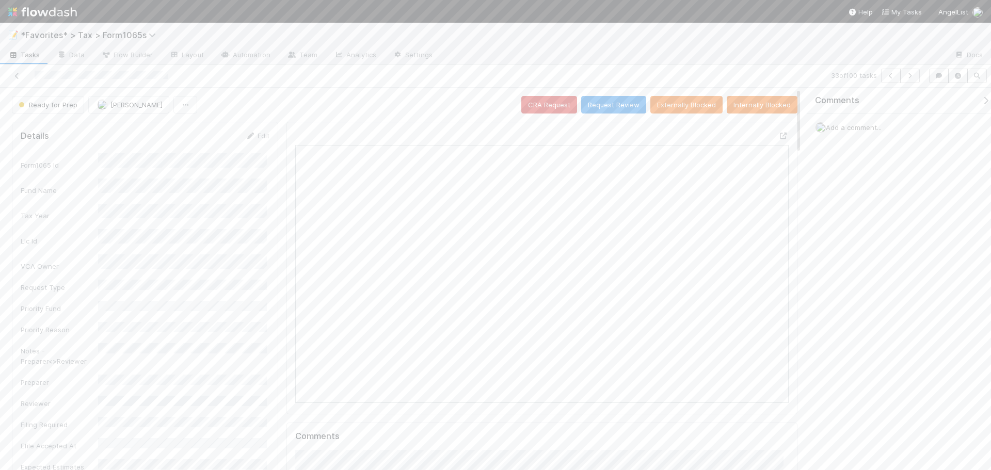
scroll to position [202, 480]
click at [567, 66] on div "33 of 100 tasks" at bounding box center [495, 76] width 991 height 23
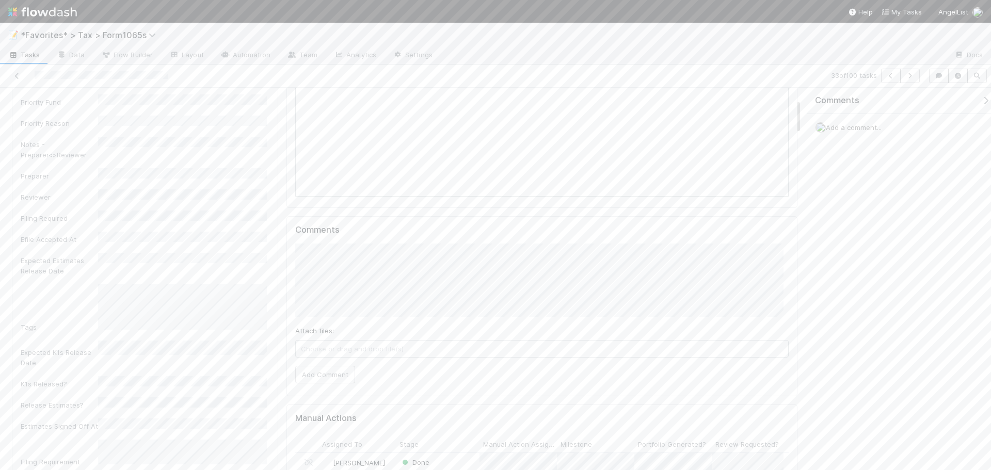
scroll to position [41, 0]
click at [885, 70] on button "button" at bounding box center [891, 76] width 20 height 14
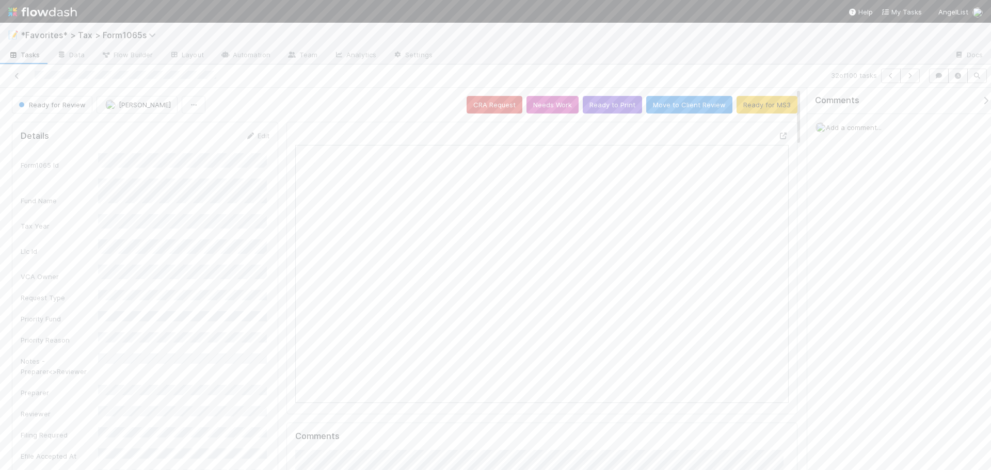
click at [291, 222] on div at bounding box center [541, 268] width 511 height 293
click at [909, 74] on icon "button" at bounding box center [910, 76] width 10 height 6
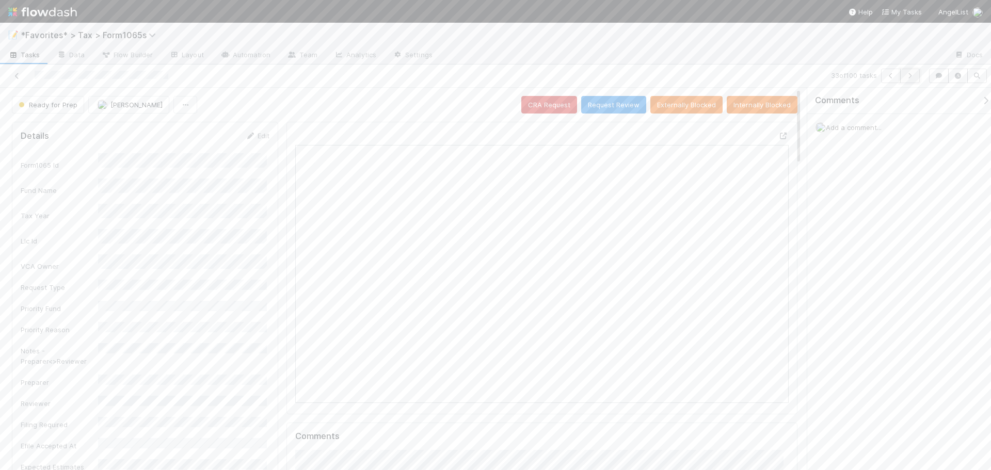
click at [912, 74] on icon "button" at bounding box center [910, 76] width 10 height 6
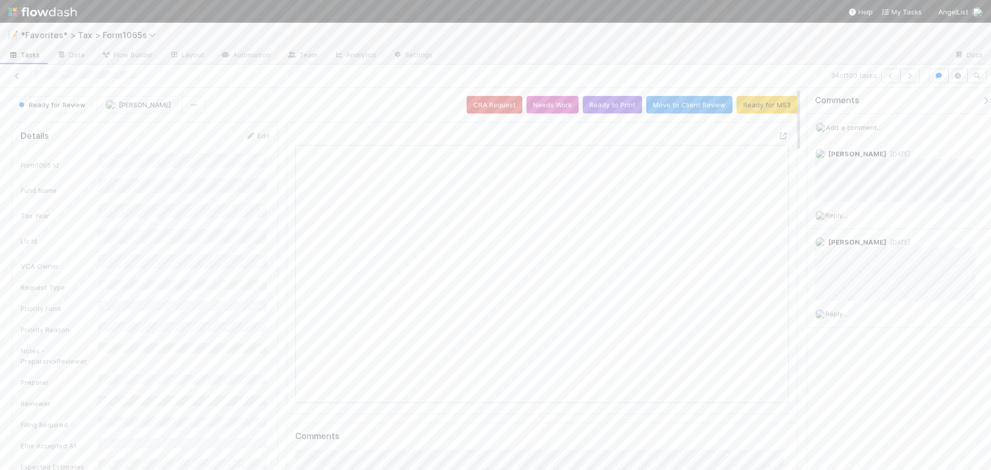
scroll to position [202, 238]
click at [778, 132] on div at bounding box center [783, 136] width 10 height 10
click at [719, 69] on div "34 of 100 tasks" at bounding box center [695, 76] width 458 height 14
click at [607, 105] on button "Ready to Print" at bounding box center [612, 105] width 59 height 18
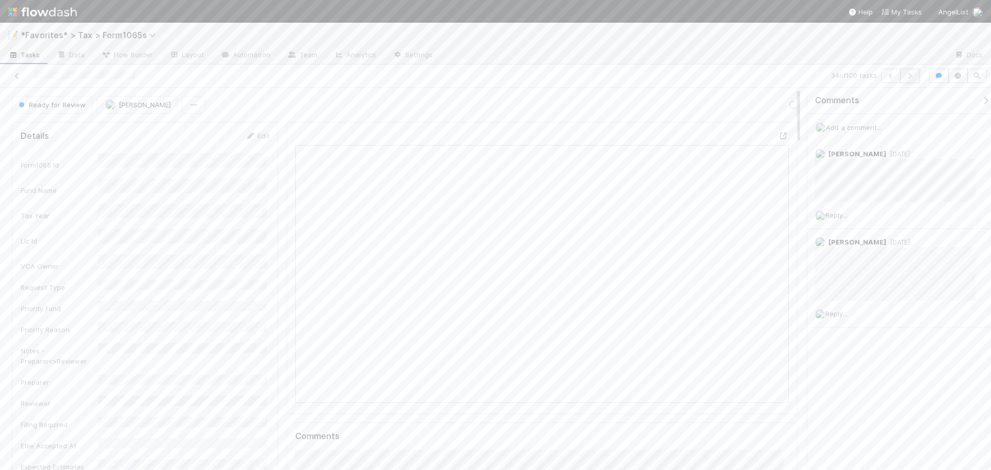
click at [910, 76] on icon "button" at bounding box center [910, 76] width 10 height 6
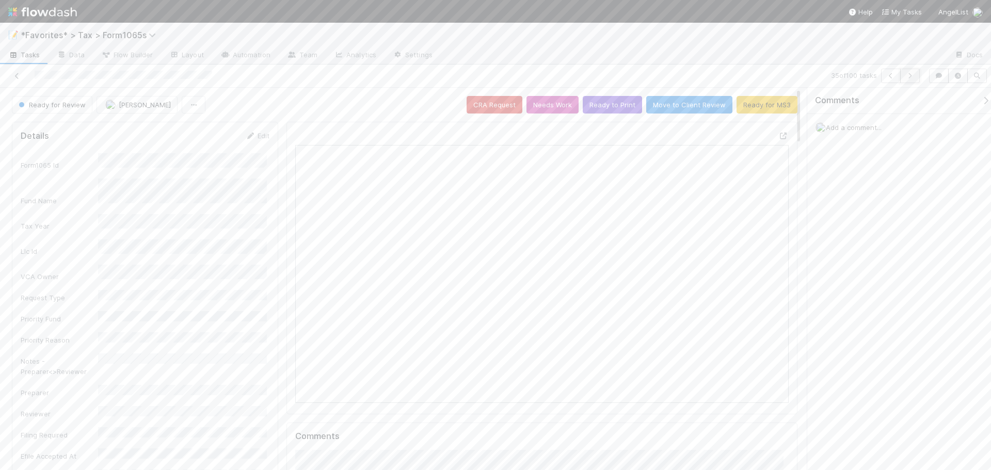
click at [906, 72] on button "button" at bounding box center [910, 76] width 20 height 14
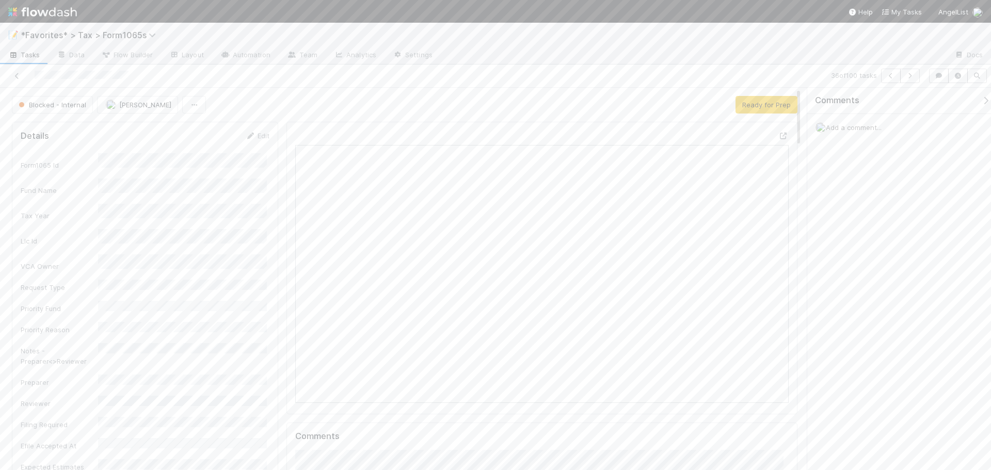
click at [696, 59] on div at bounding box center [693, 55] width 505 height 17
click at [905, 76] on icon "button" at bounding box center [910, 76] width 10 height 6
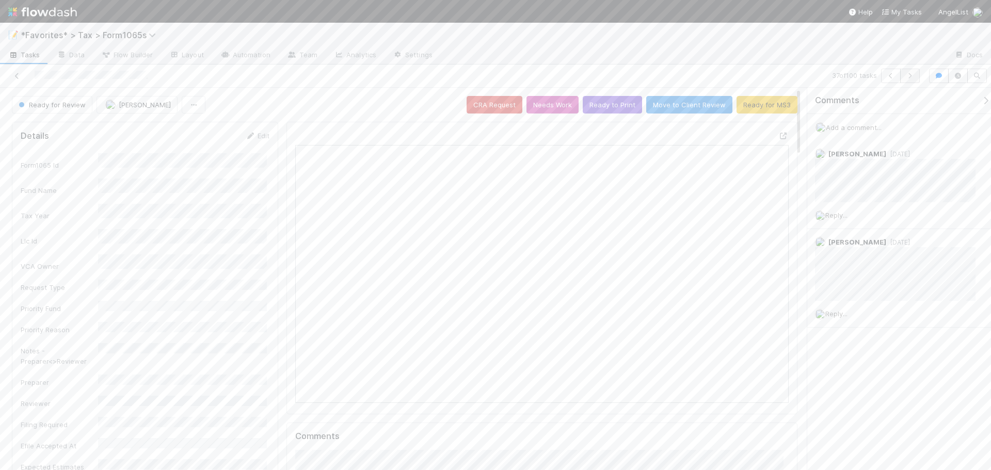
scroll to position [202, 238]
click at [912, 75] on icon "button" at bounding box center [910, 76] width 10 height 6
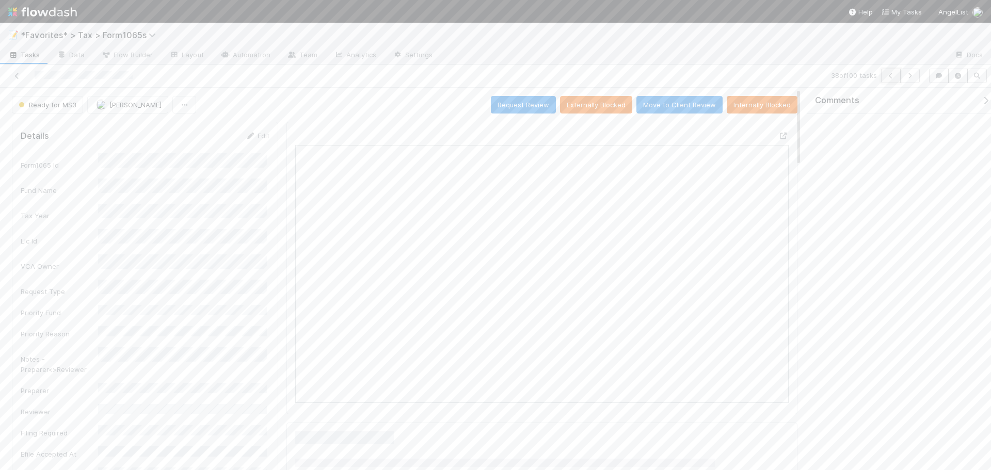
click at [892, 78] on icon "button" at bounding box center [891, 76] width 10 height 6
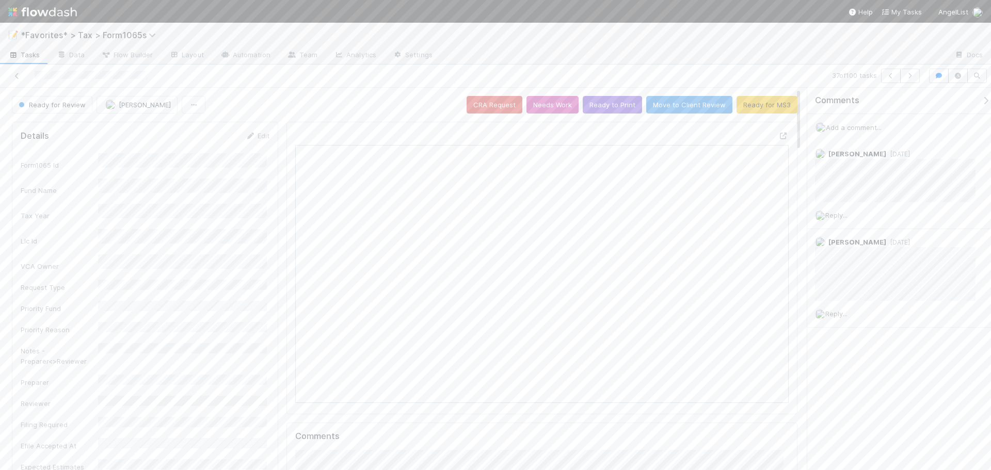
scroll to position [202, 238]
click at [908, 74] on icon "button" at bounding box center [910, 76] width 10 height 6
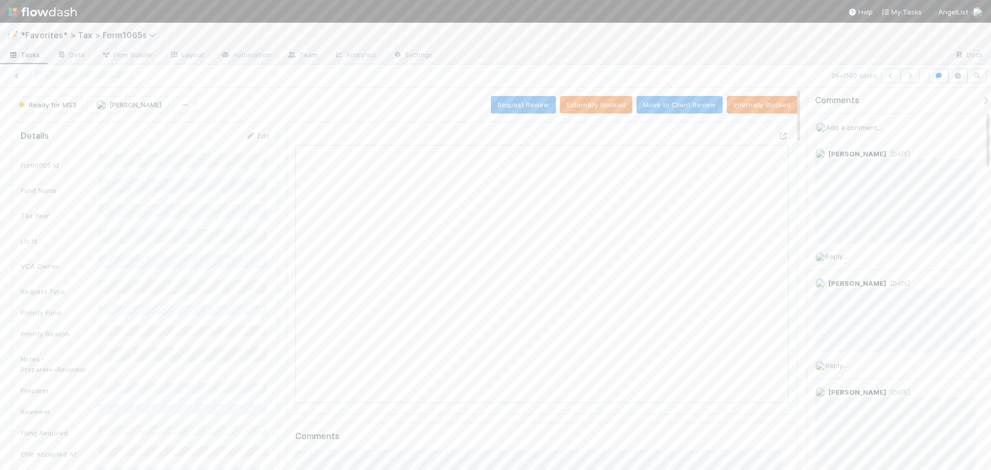
scroll to position [8, 8]
click at [913, 75] on icon "button" at bounding box center [910, 76] width 10 height 6
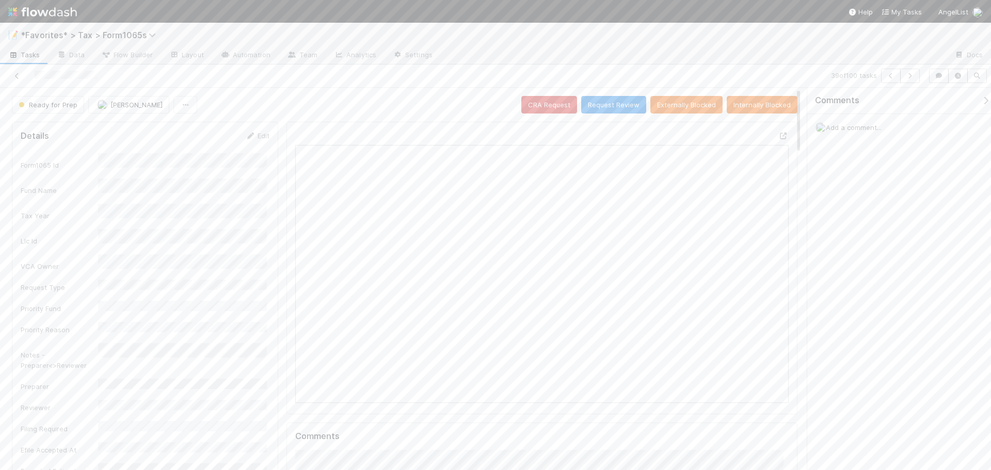
scroll to position [8, 8]
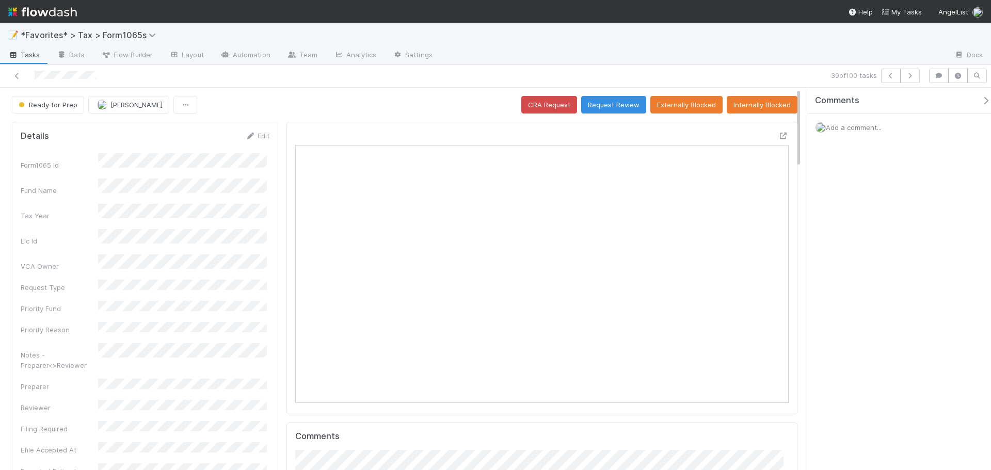
scroll to position [202, 480]
click at [16, 75] on icon at bounding box center [17, 76] width 10 height 7
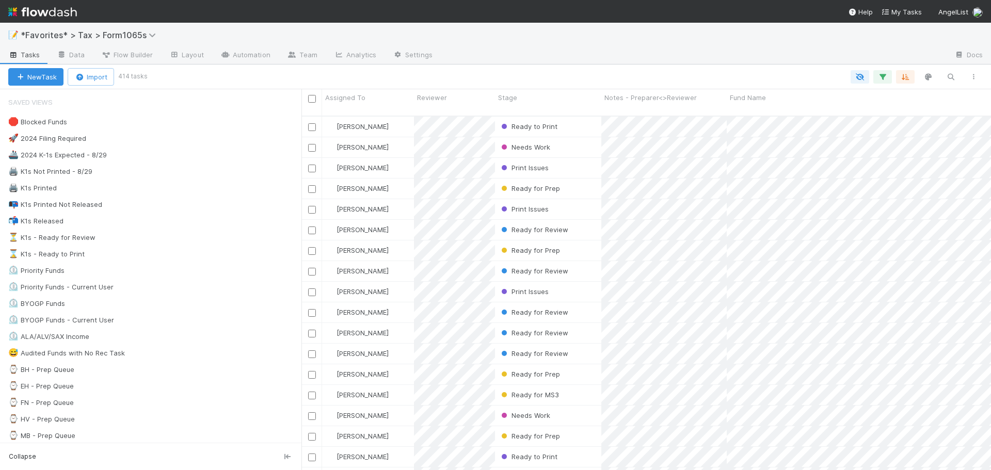
scroll to position [355, 682]
drag, startPoint x: 963, startPoint y: 110, endPoint x: 508, endPoint y: 59, distance: 457.5
click at [508, 59] on div at bounding box center [693, 55] width 505 height 17
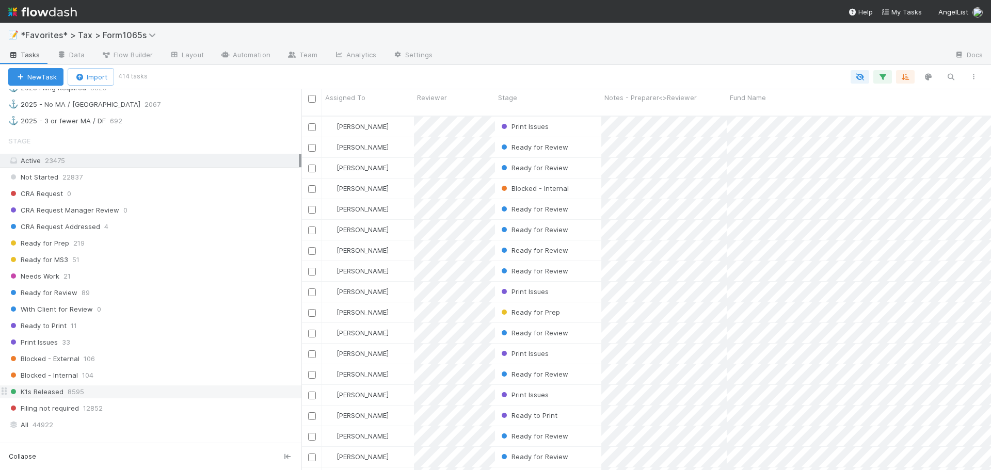
scroll to position [809, 0]
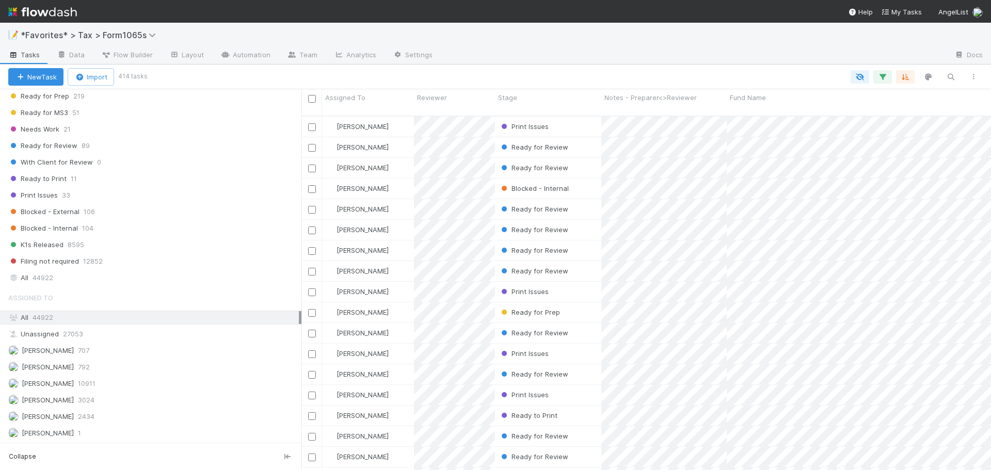
click at [140, 154] on div "Not Started 22837 CRA Request 0 CRA Request Manager Review 0 CRA Request Addres…" at bounding box center [150, 145] width 301 height 245
click at [140, 156] on div "With Client for Review 0" at bounding box center [154, 162] width 293 height 13
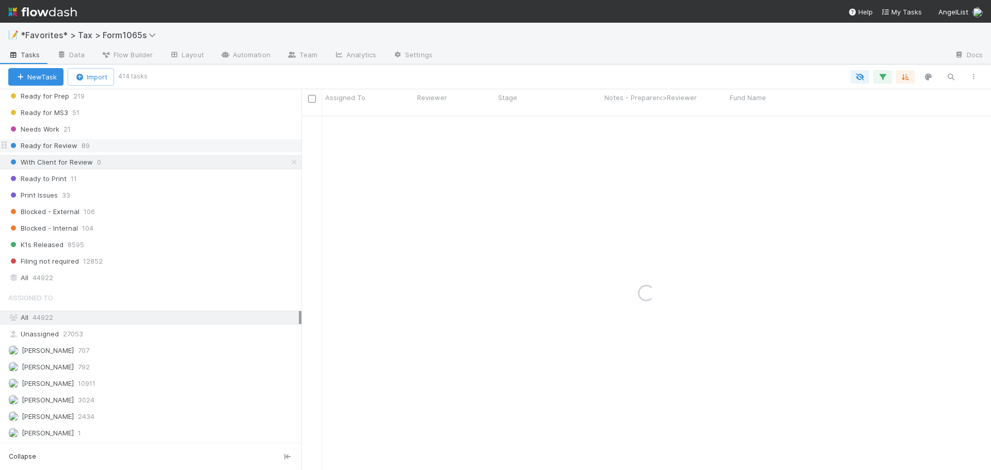
click at [139, 149] on div "Ready for Review 89" at bounding box center [154, 145] width 293 height 13
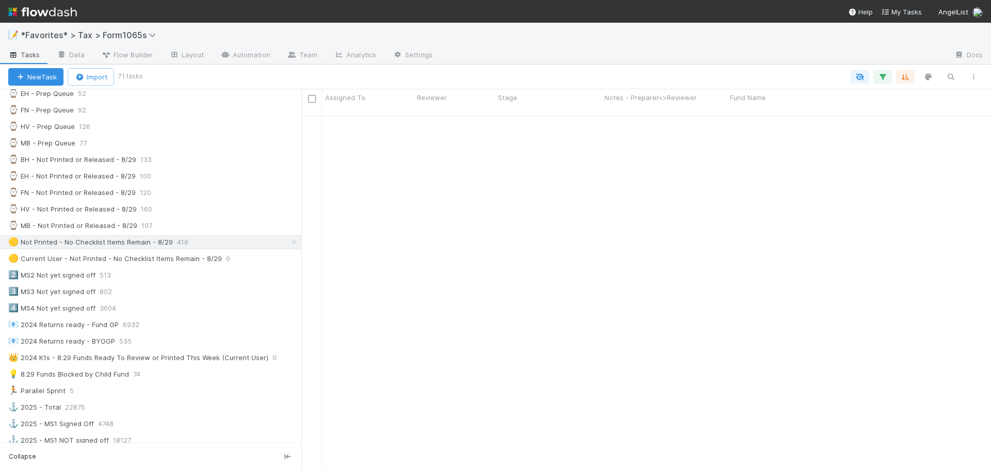
scroll to position [1111, 0]
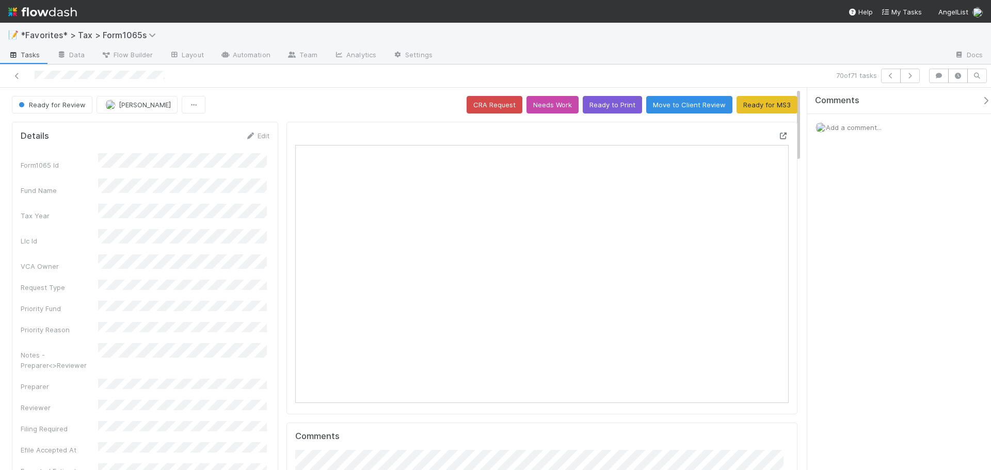
scroll to position [202, 480]
click at [778, 135] on icon at bounding box center [783, 136] width 10 height 7
drag, startPoint x: 7, startPoint y: 80, endPoint x: 17, endPoint y: 81, distance: 9.3
click at [9, 80] on div at bounding box center [235, 76] width 462 height 14
click at [17, 81] on link at bounding box center [17, 76] width 10 height 10
